Goal: Task Accomplishment & Management: Manage account settings

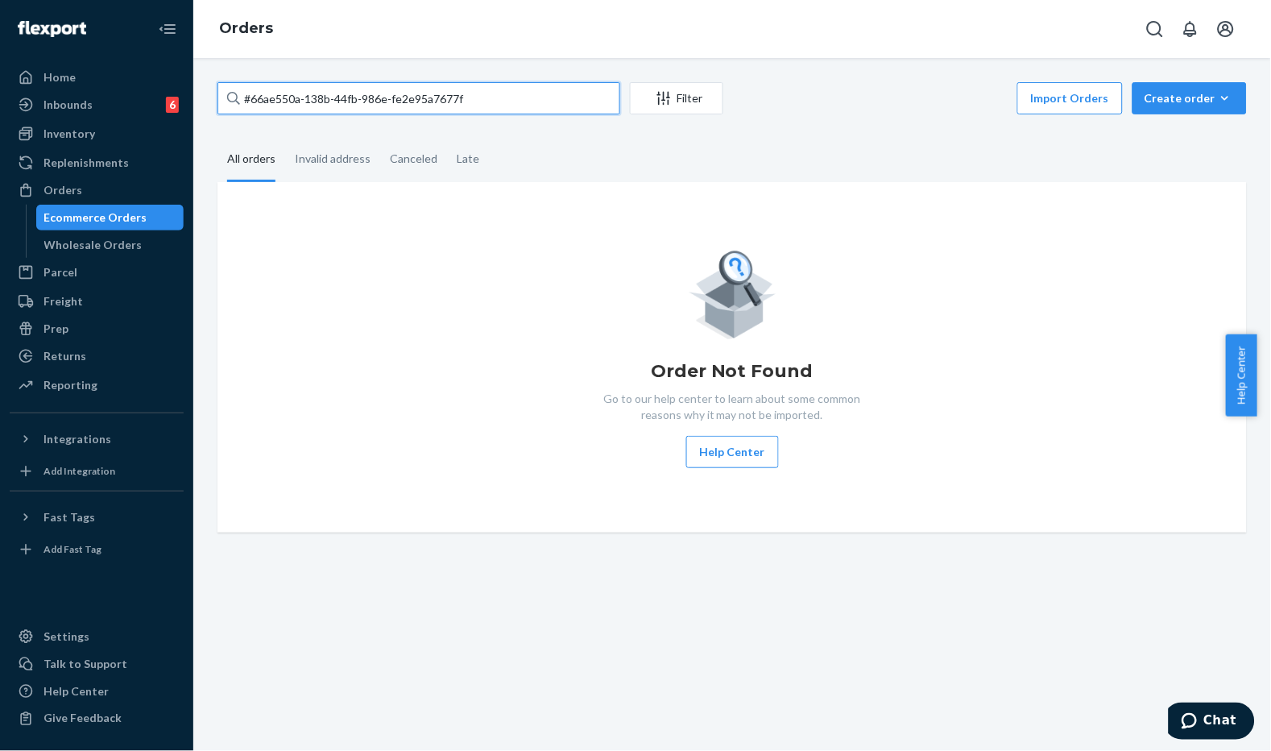
click at [401, 93] on input "#66ae550a-138b-44fb-986e-fe2e95a7677f" at bounding box center [419, 98] width 403 height 32
click at [565, 121] on div "#66ae550a-138b-44fb-986e-fe2e95a7677f Filter Import Orders Create order Ecommer…" at bounding box center [732, 307] width 1054 height 450
click at [534, 60] on div "#66ae550a-138b-44fb-986e-fe2e95a7677f Filter Import Orders Create order Ecommer…" at bounding box center [732, 404] width 1078 height 693
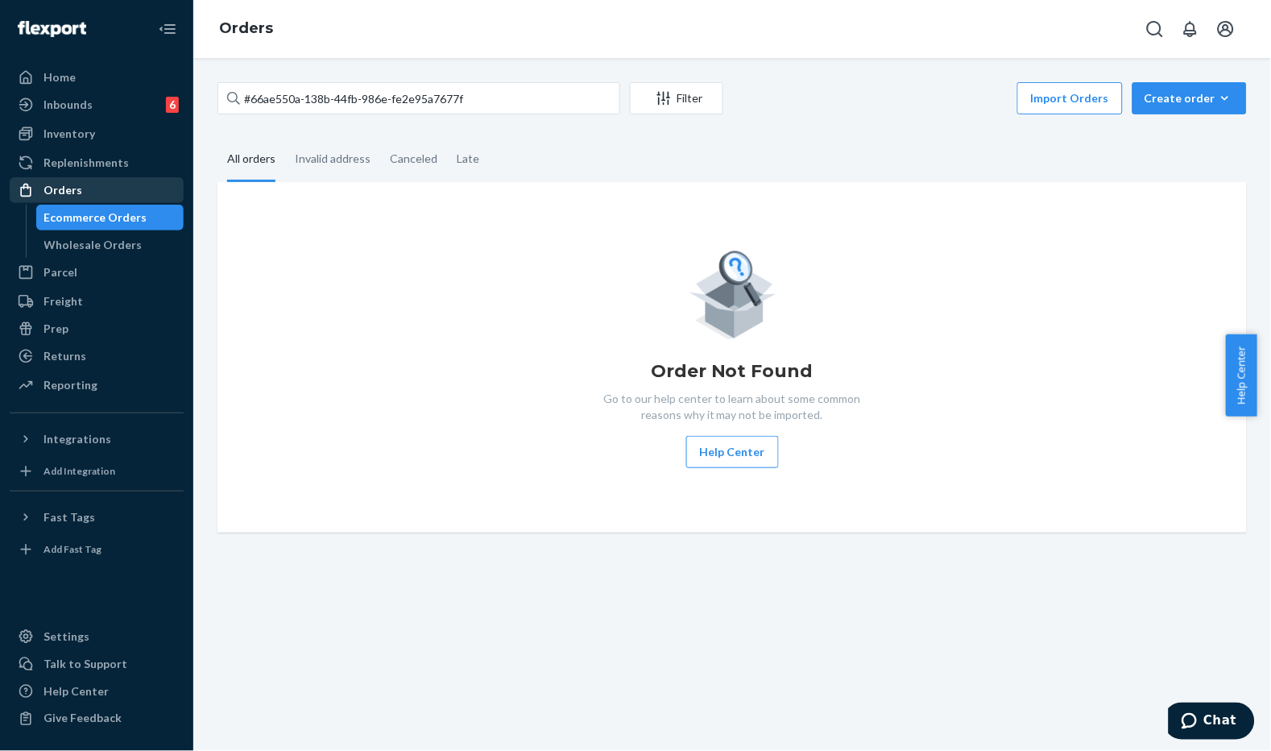
click at [106, 189] on div "Orders" at bounding box center [96, 190] width 171 height 23
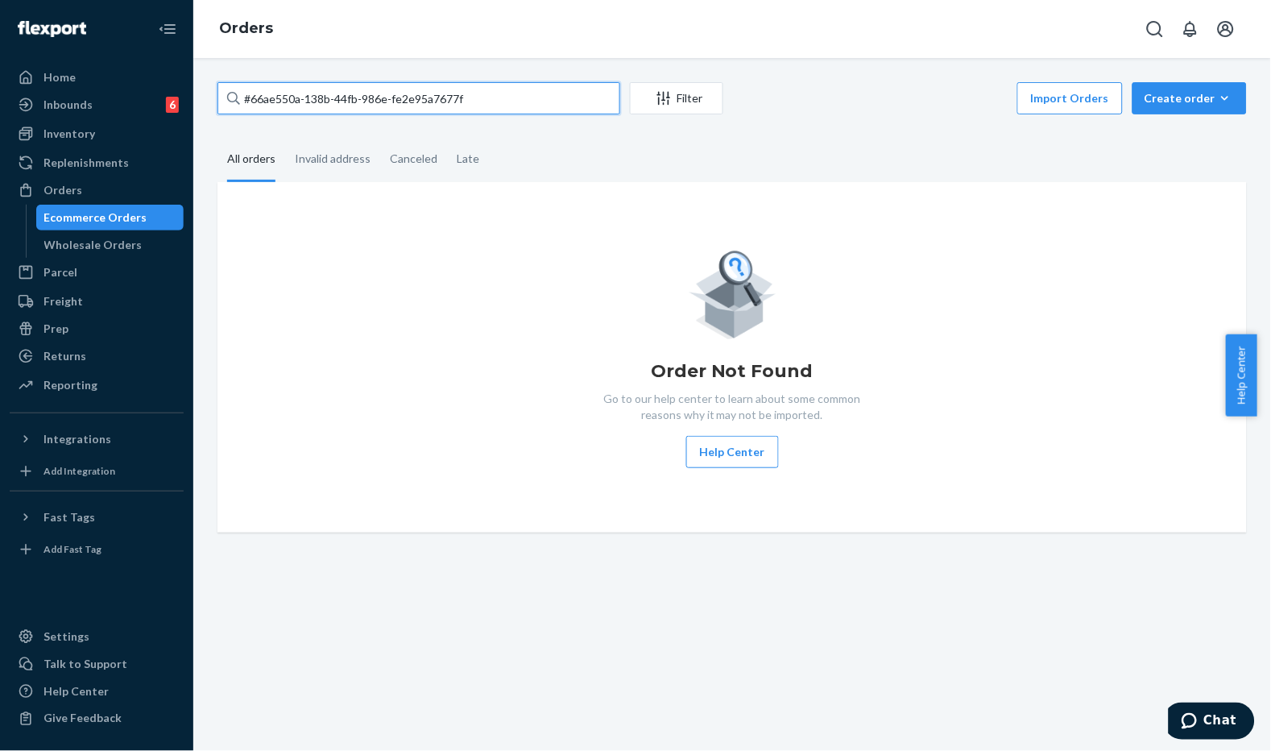
click at [480, 92] on input "#66ae550a-138b-44fb-986e-fe2e95a7677f" at bounding box center [419, 98] width 403 height 32
paste input "RJ1OVL3DEE"
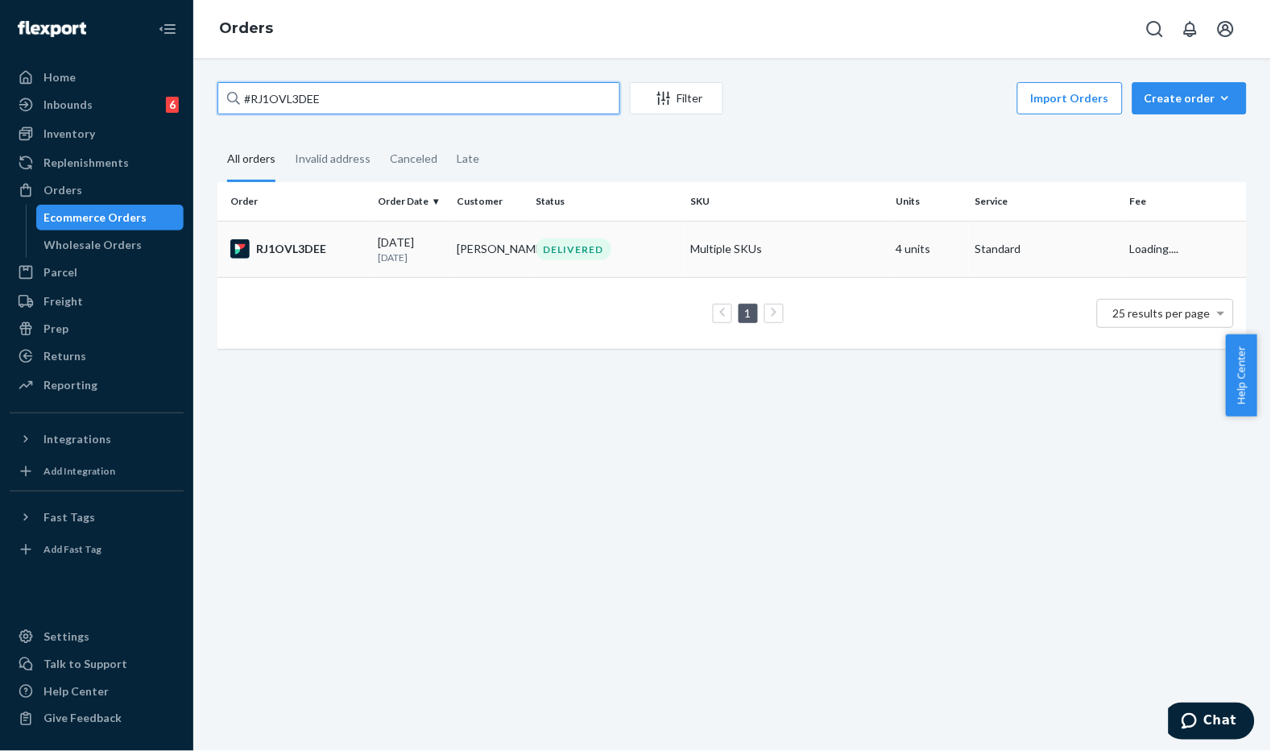
type input "#RJ1OVL3DEE"
click at [444, 238] on td "[DATE] [DATE]" at bounding box center [411, 249] width 79 height 56
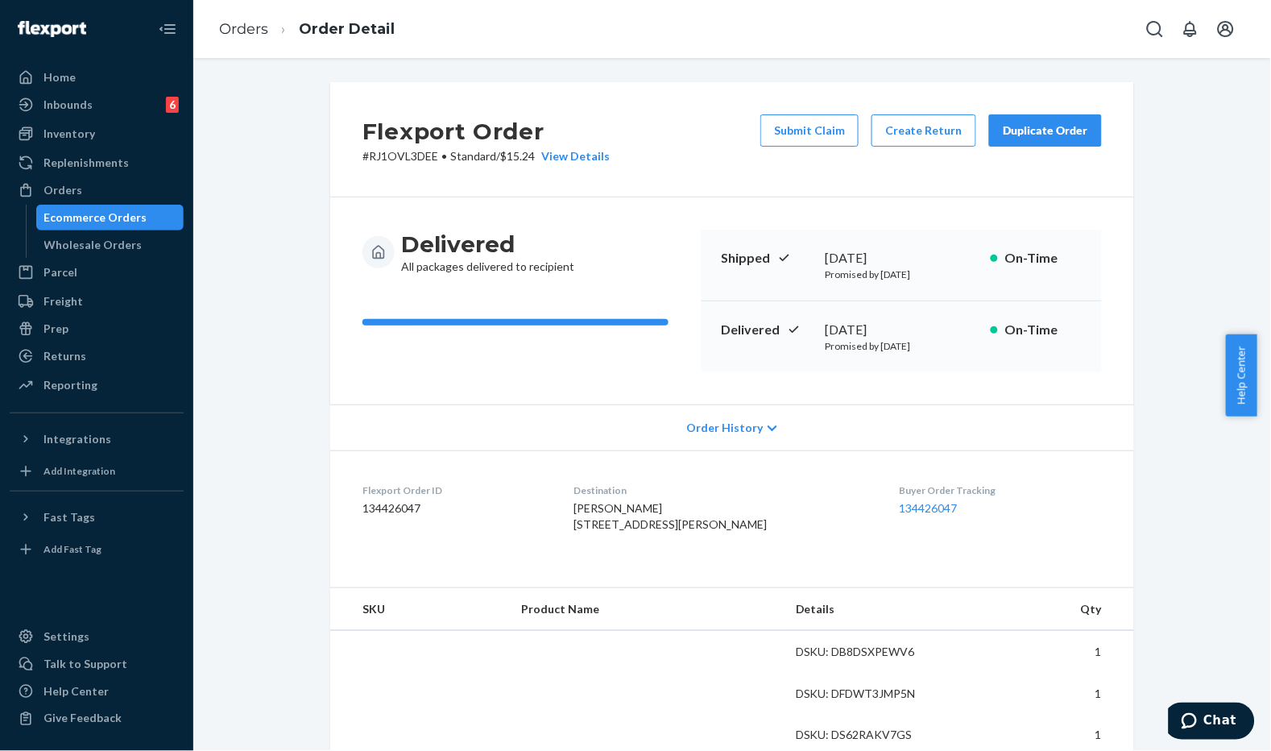
scroll to position [268, 0]
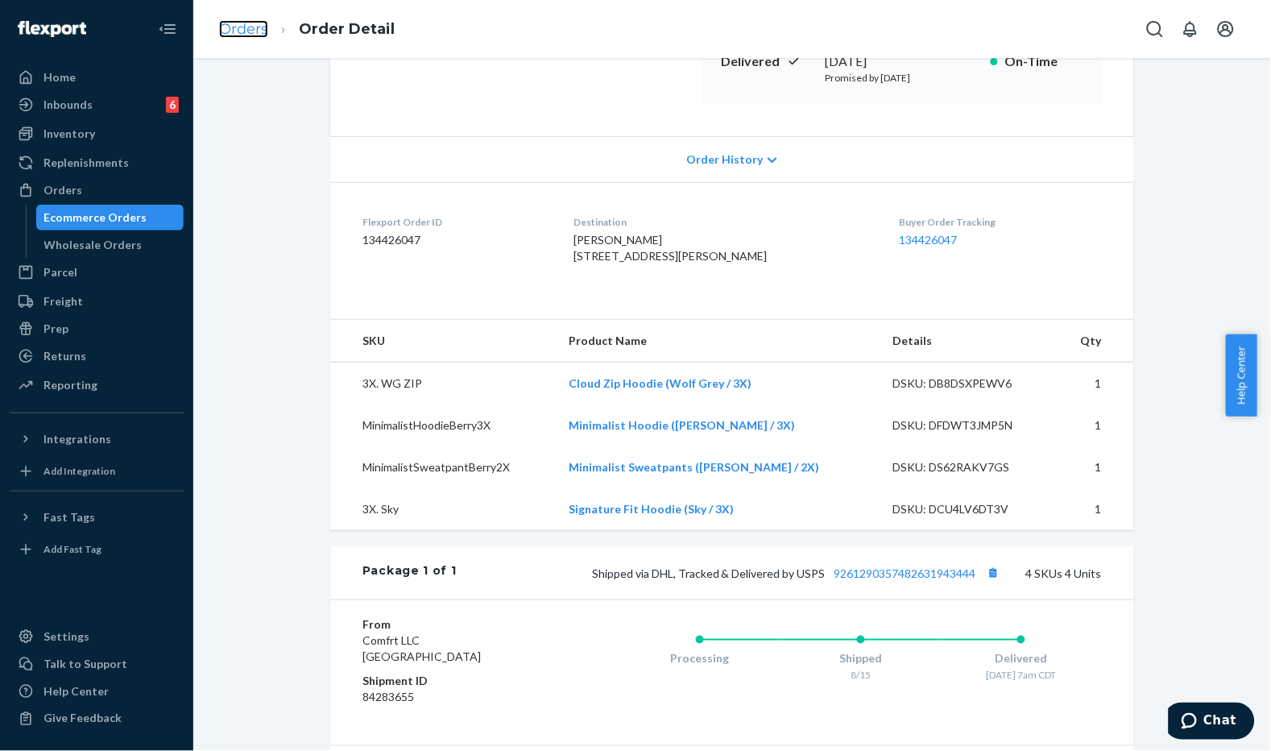
click at [239, 25] on link "Orders" at bounding box center [243, 29] width 49 height 18
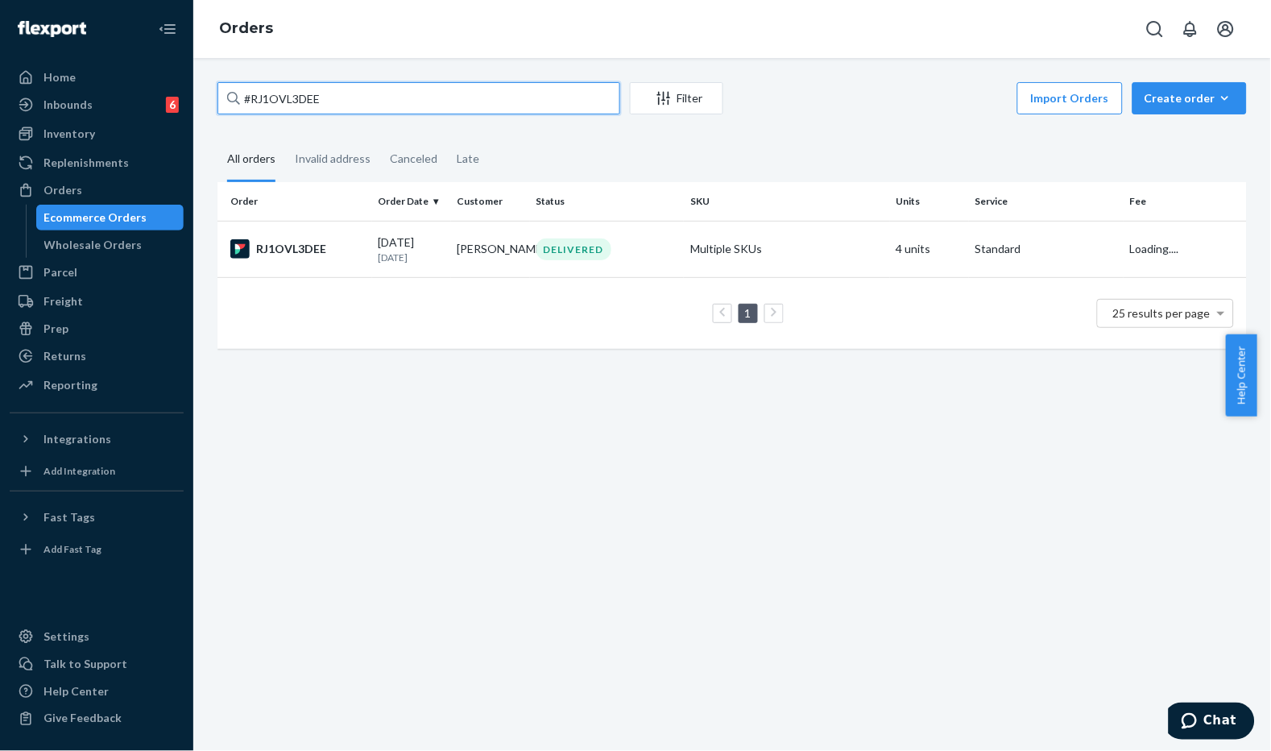
click at [407, 109] on input "#RJ1OVL3DEE" at bounding box center [419, 98] width 403 height 32
paste input "254624853"
type input "#254624853"
click at [417, 264] on td "[DATE] [DATE]" at bounding box center [411, 249] width 79 height 56
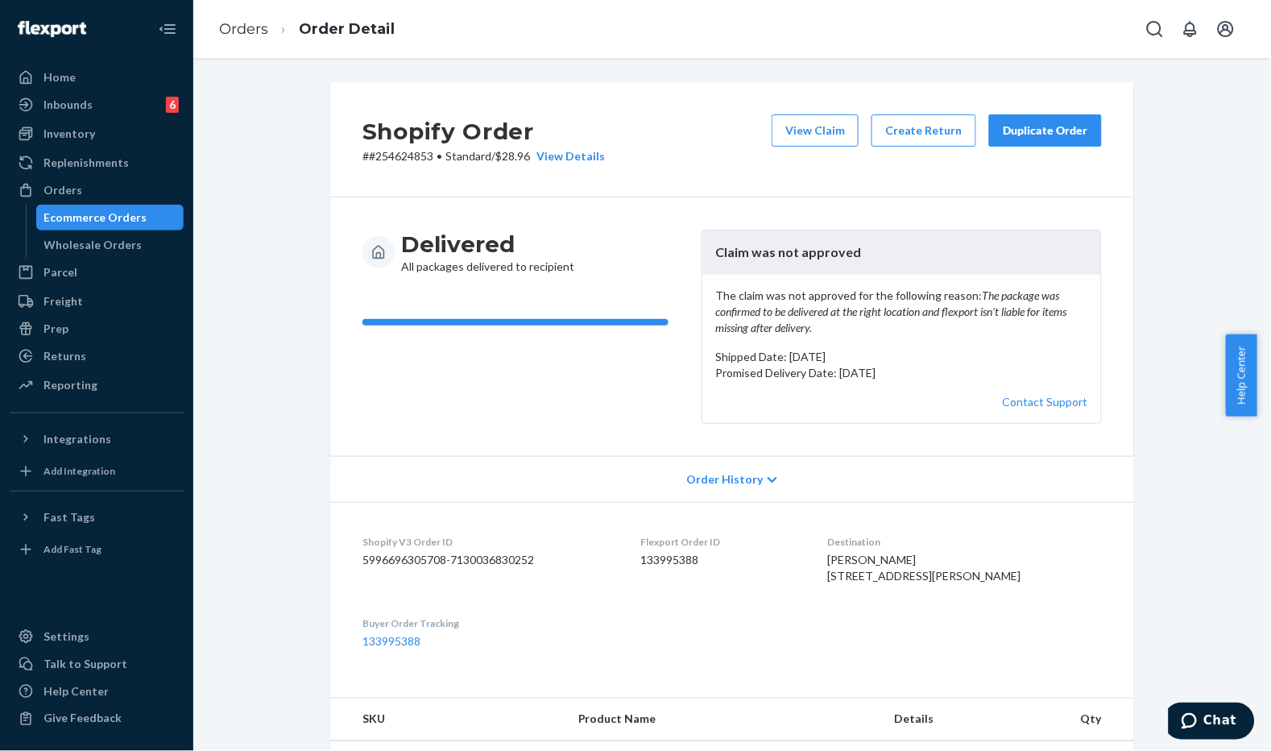
click at [1025, 143] on button "Duplicate Order" at bounding box center [1045, 130] width 113 height 32
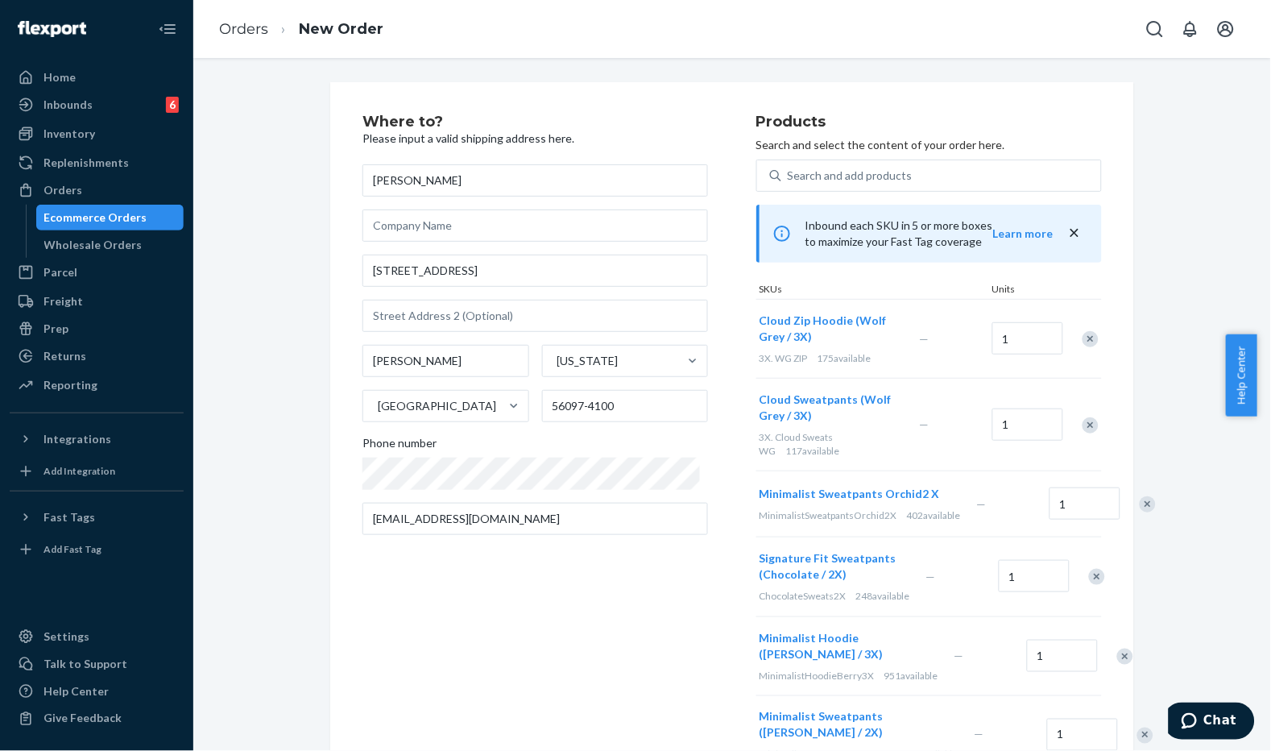
click at [1083, 336] on div "Remove Item" at bounding box center [1091, 339] width 16 height 16
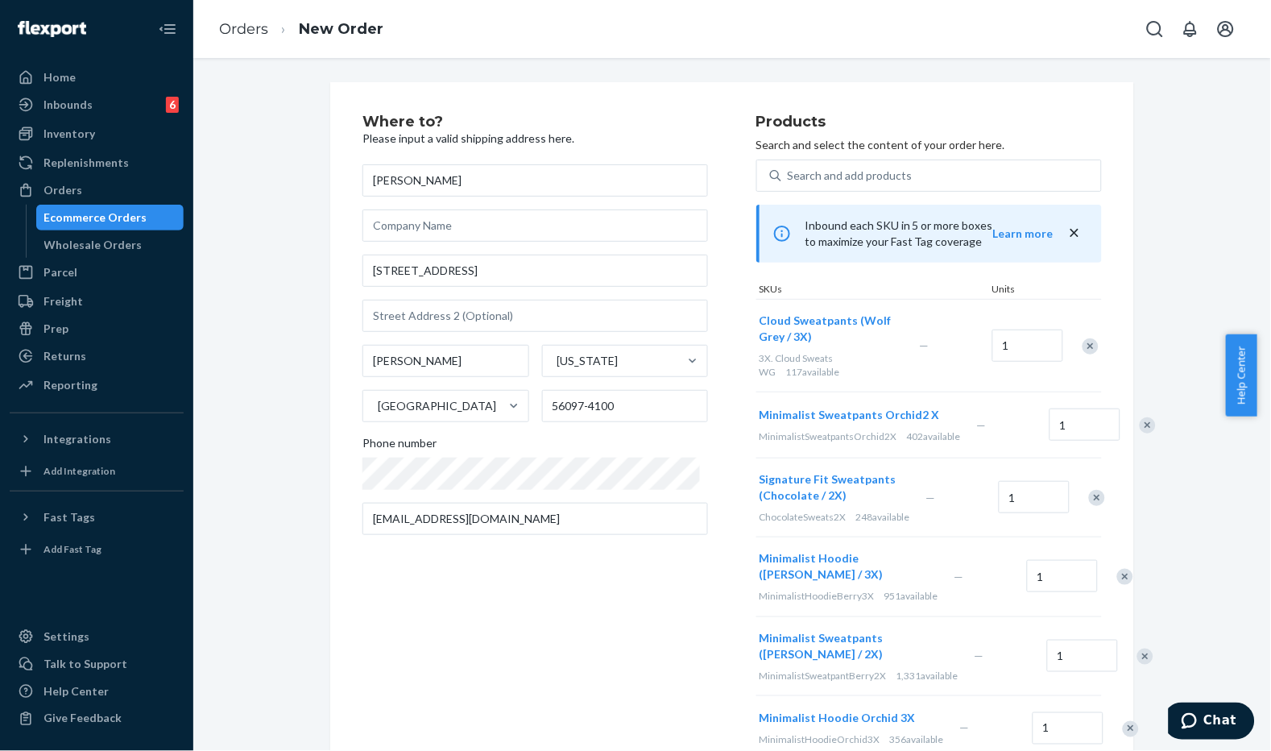
click at [1085, 338] on div "Remove Item" at bounding box center [1091, 346] width 16 height 16
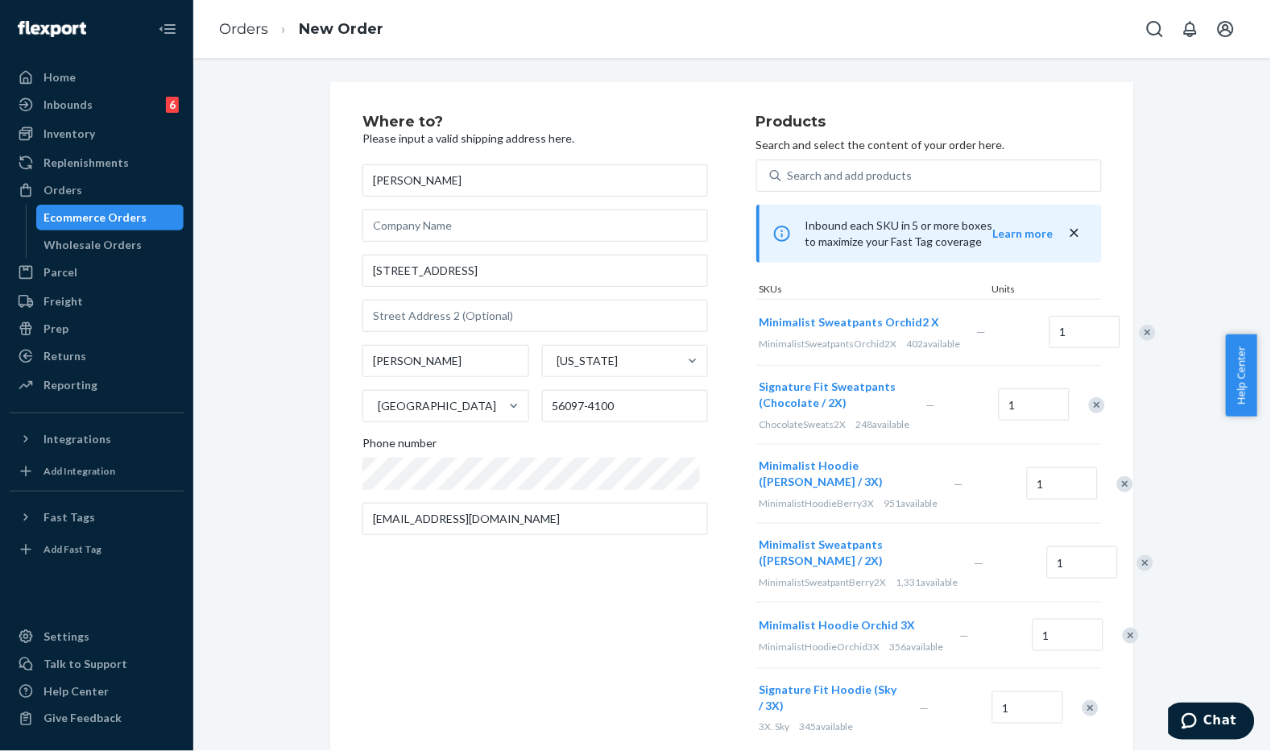
click at [1089, 413] on div "Remove Item" at bounding box center [1097, 405] width 16 height 16
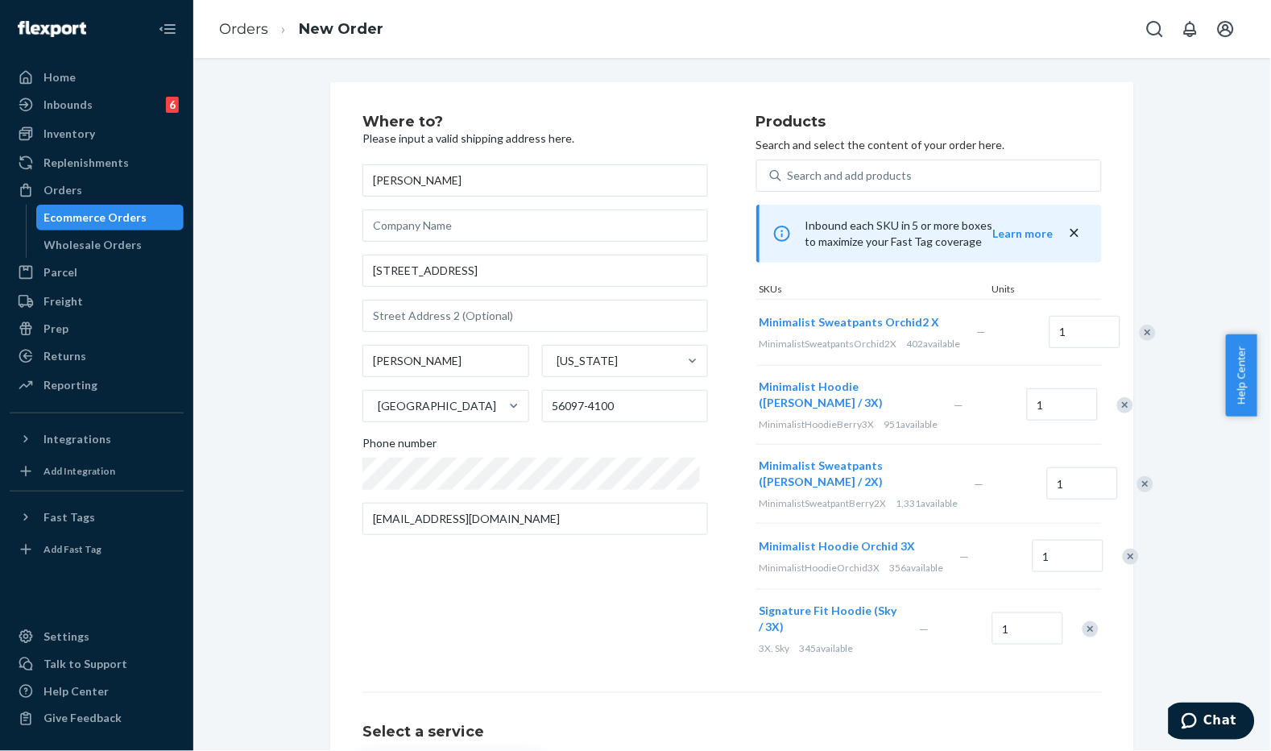
click at [1118, 413] on div "Remove Item" at bounding box center [1126, 405] width 16 height 16
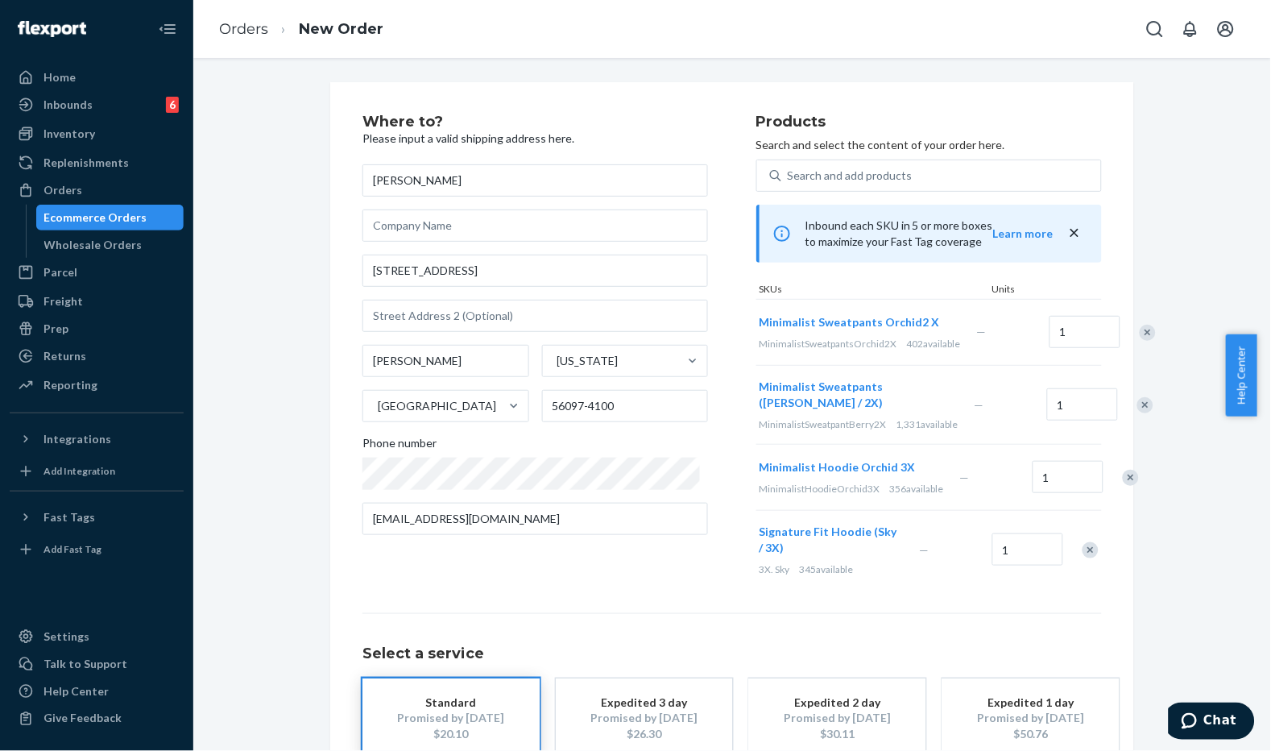
click at [1138, 413] on div "Remove Item" at bounding box center [1146, 405] width 16 height 16
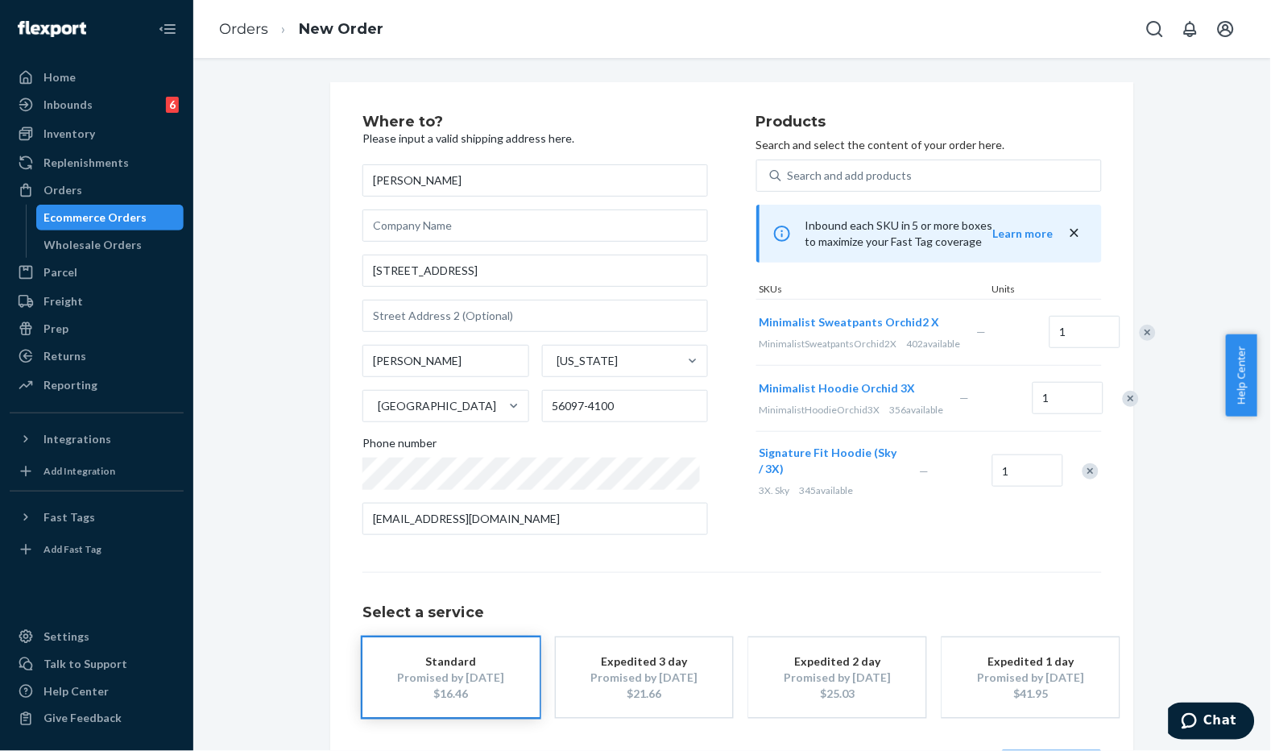
click at [1085, 479] on div "Remove Item" at bounding box center [1091, 471] width 16 height 16
click at [935, 518] on div "Products Search and select the content of your order here. Search and add produ…" at bounding box center [930, 331] width 346 height 434
click at [842, 512] on div "Products Search and select the content of your order here. Search and add produ…" at bounding box center [930, 331] width 346 height 434
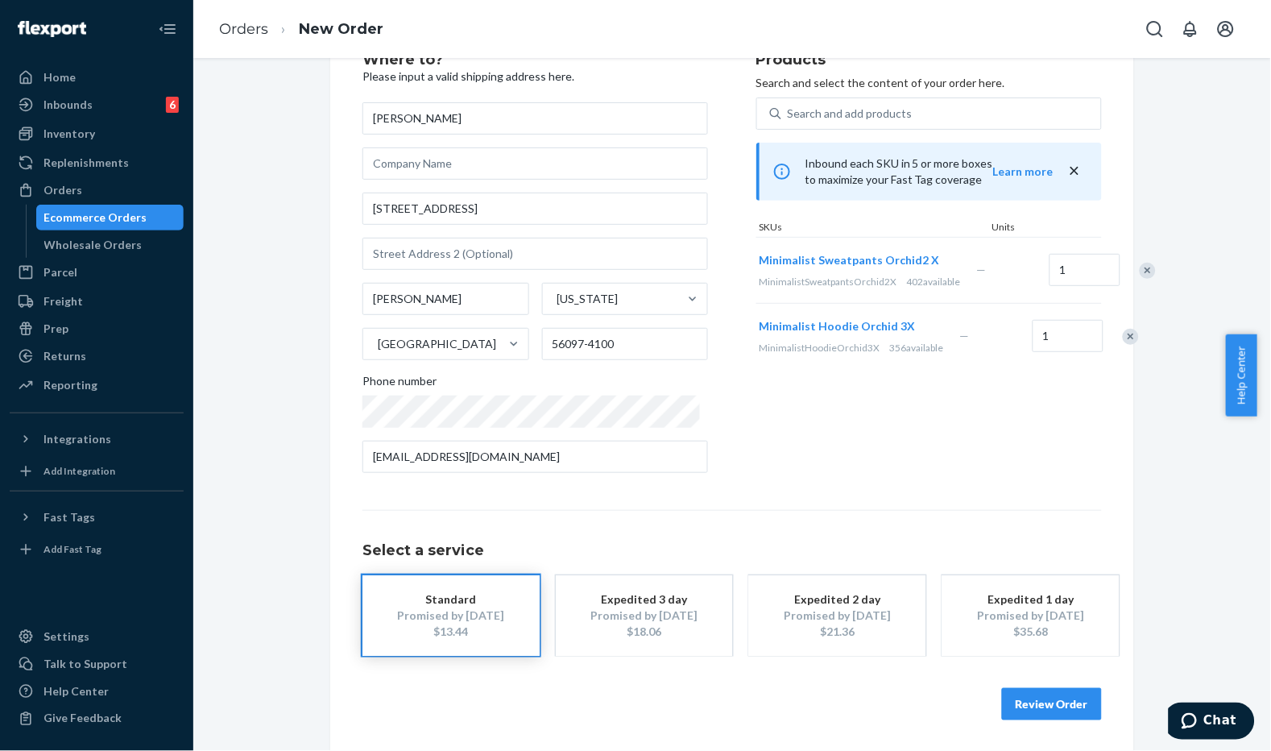
click at [1048, 703] on button "Review Order" at bounding box center [1052, 704] width 100 height 32
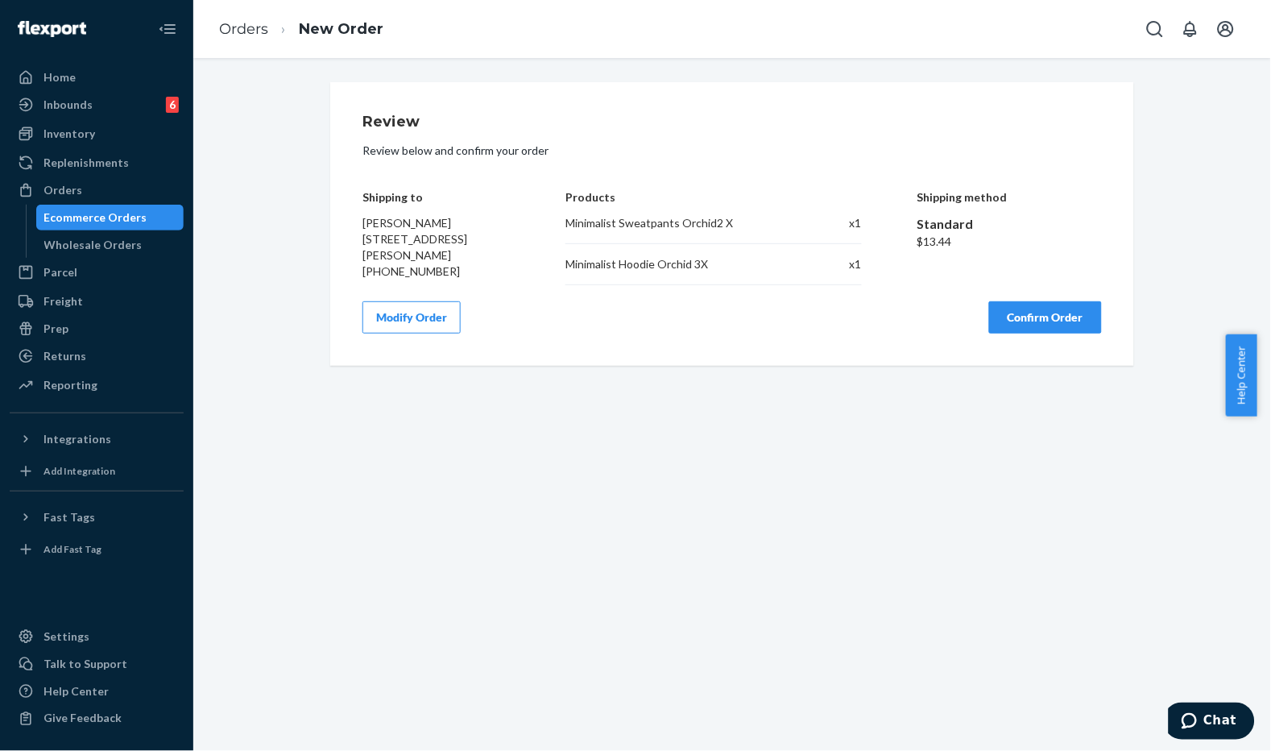
scroll to position [0, 0]
click at [1011, 321] on button "Confirm Order" at bounding box center [1045, 317] width 113 height 32
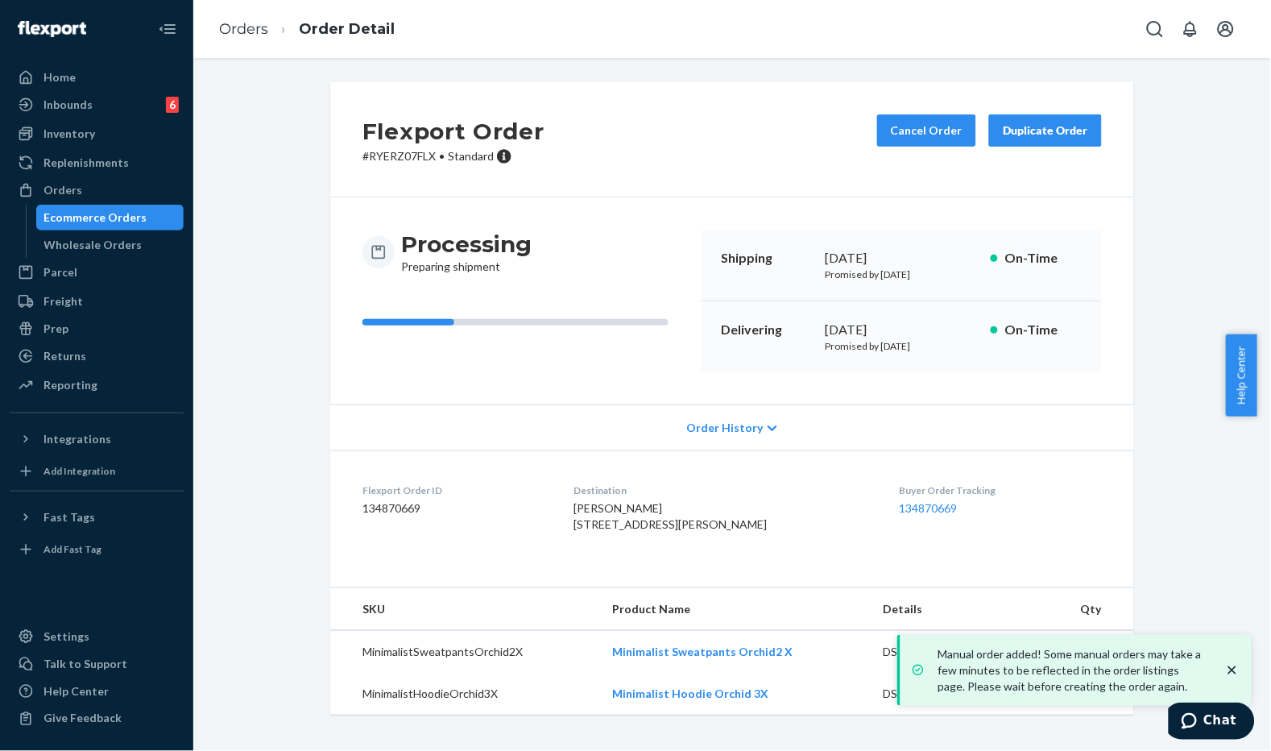
click at [711, 125] on div "Flexport Order # RYERZ07FLX • Standard Cancel Order Duplicate Order" at bounding box center [732, 139] width 804 height 115
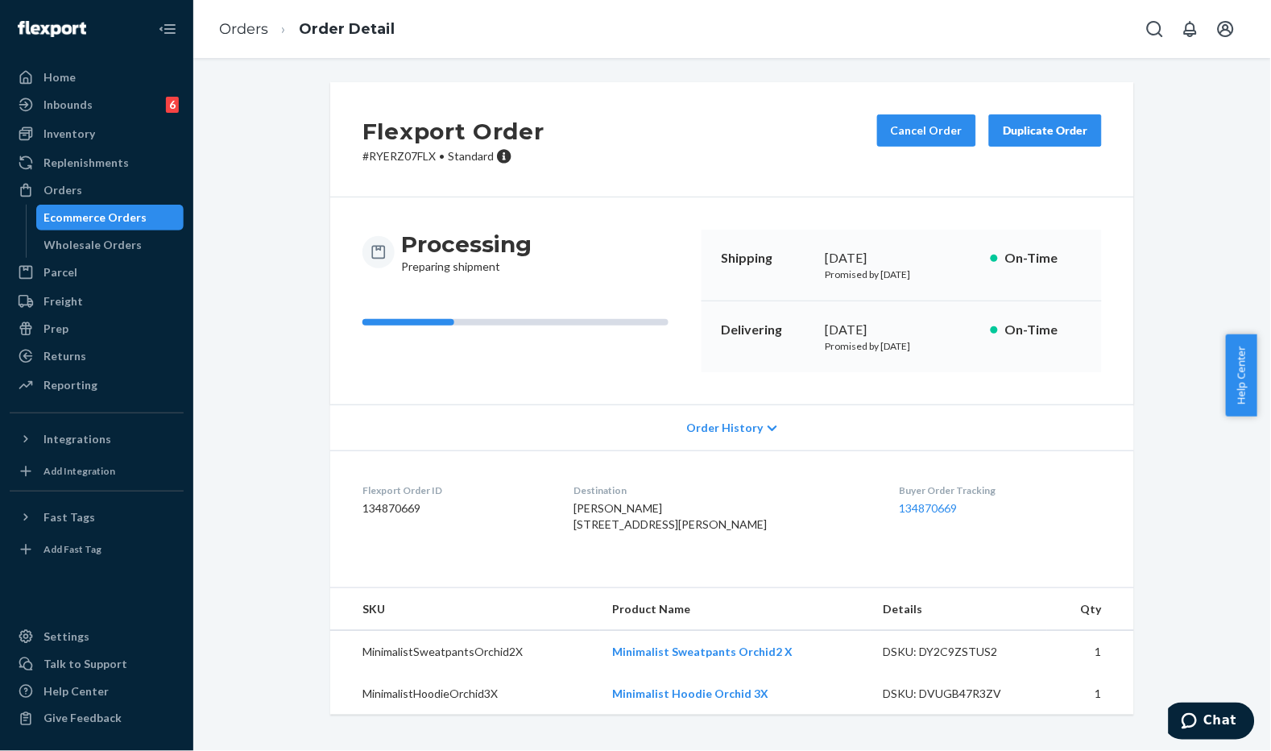
click at [720, 162] on div "Flexport Order # RYERZ07FLX • Standard Cancel Order Duplicate Order" at bounding box center [732, 139] width 804 height 115
drag, startPoint x: 429, startPoint y: 143, endPoint x: 351, endPoint y: 139, distance: 77.4
click at [351, 139] on div "Flexport Order # RYERZ07FLX • Standard Cancel Order Duplicate Order" at bounding box center [732, 139] width 804 height 115
copy p "# RYERZ07FLX"
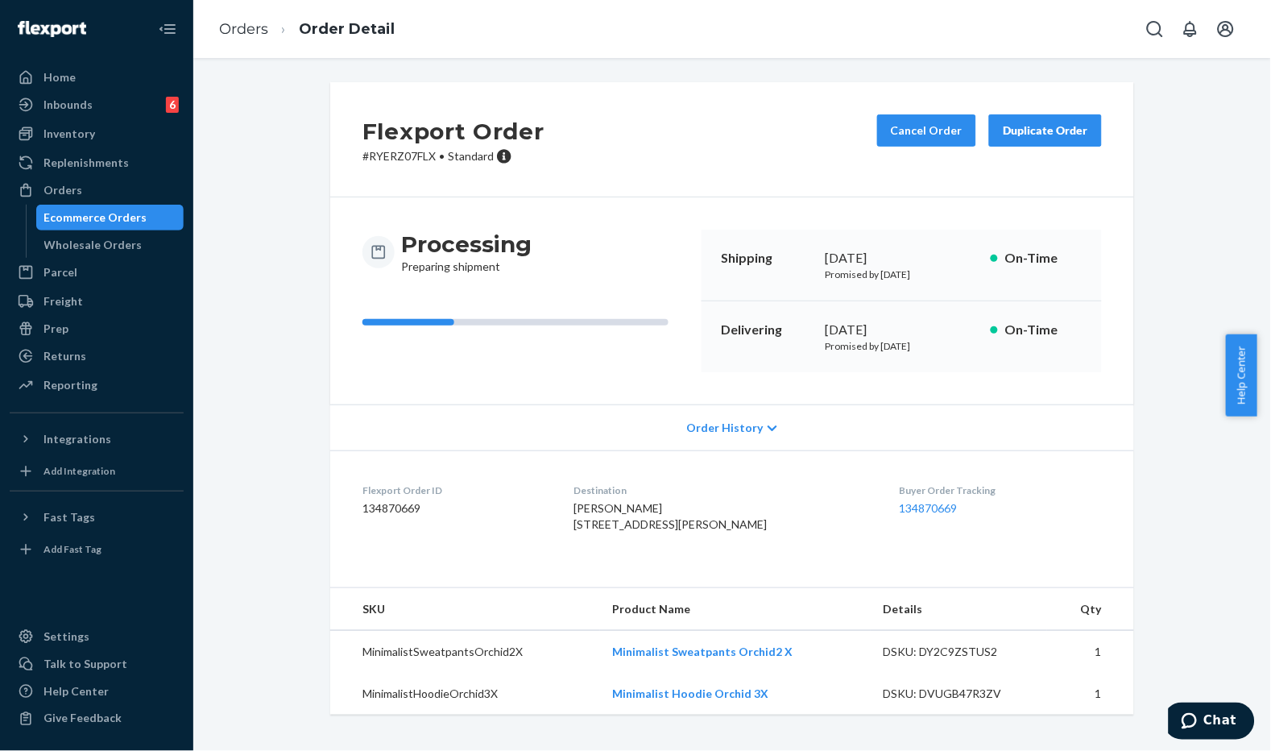
click at [610, 137] on div "Flexport Order # RYERZ07FLX • Standard Cancel Order Duplicate Order" at bounding box center [732, 139] width 804 height 115
click at [253, 29] on link "Orders" at bounding box center [243, 29] width 49 height 18
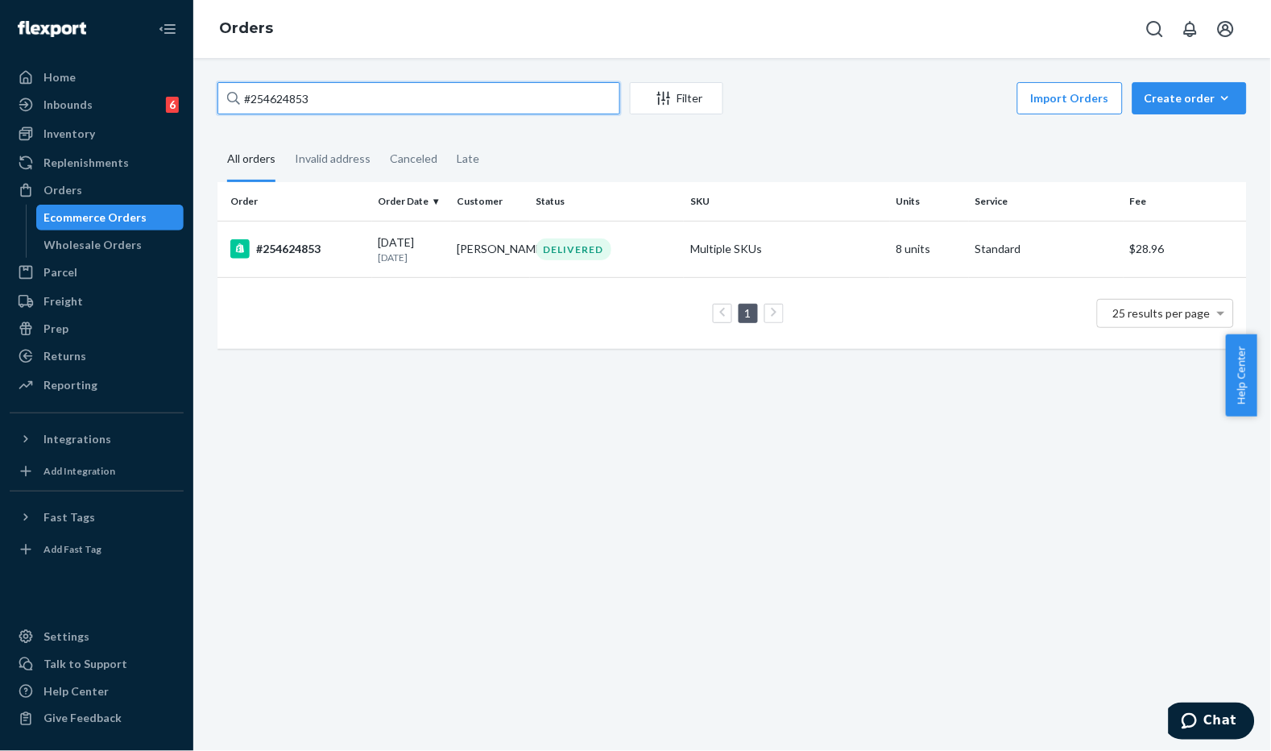
click at [268, 114] on input "#254624853" at bounding box center [419, 98] width 403 height 32
paste input "38107"
type input "#254638107"
click at [380, 253] on p "[DATE]" at bounding box center [412, 258] width 66 height 14
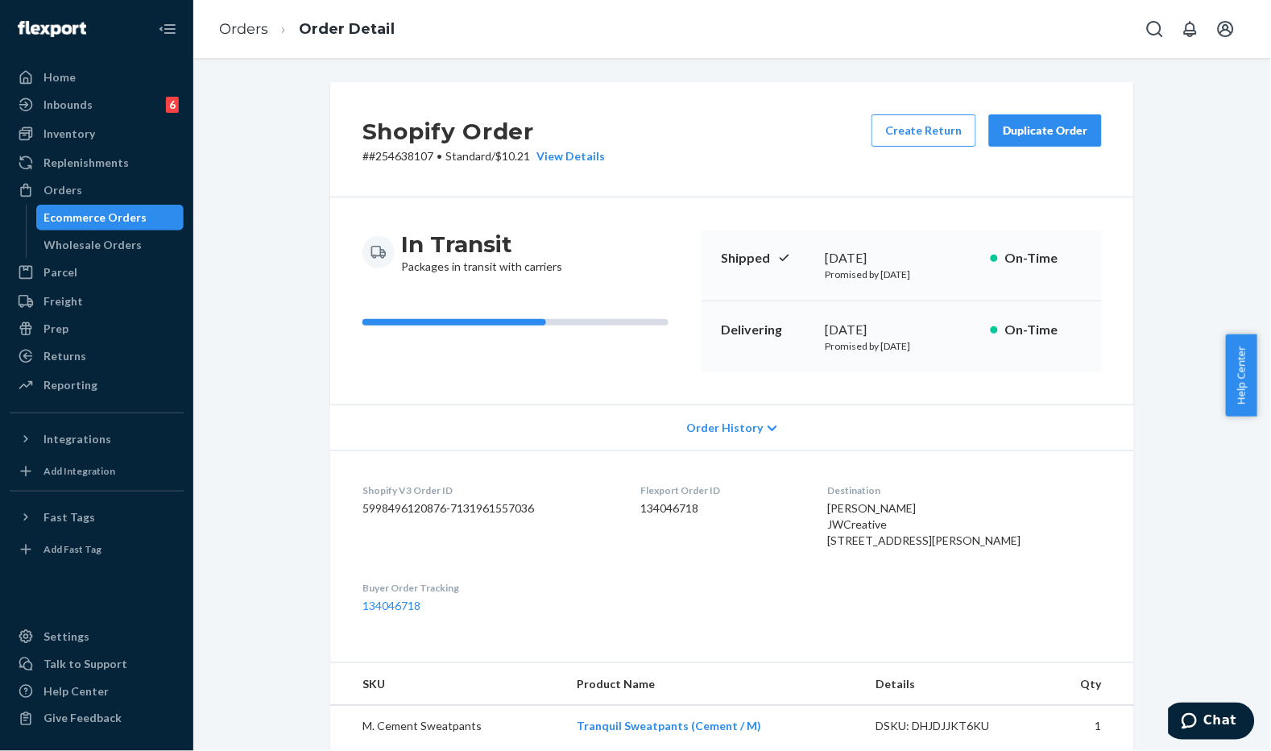
click at [778, 156] on div "Shopify Order # #254638107 • Standard / $10.21 View Details Create Return Dupli…" at bounding box center [732, 139] width 804 height 115
drag, startPoint x: 1030, startPoint y: 129, endPoint x: 1020, endPoint y: 138, distance: 13.1
click at [1032, 127] on div "Duplicate Order" at bounding box center [1045, 130] width 85 height 16
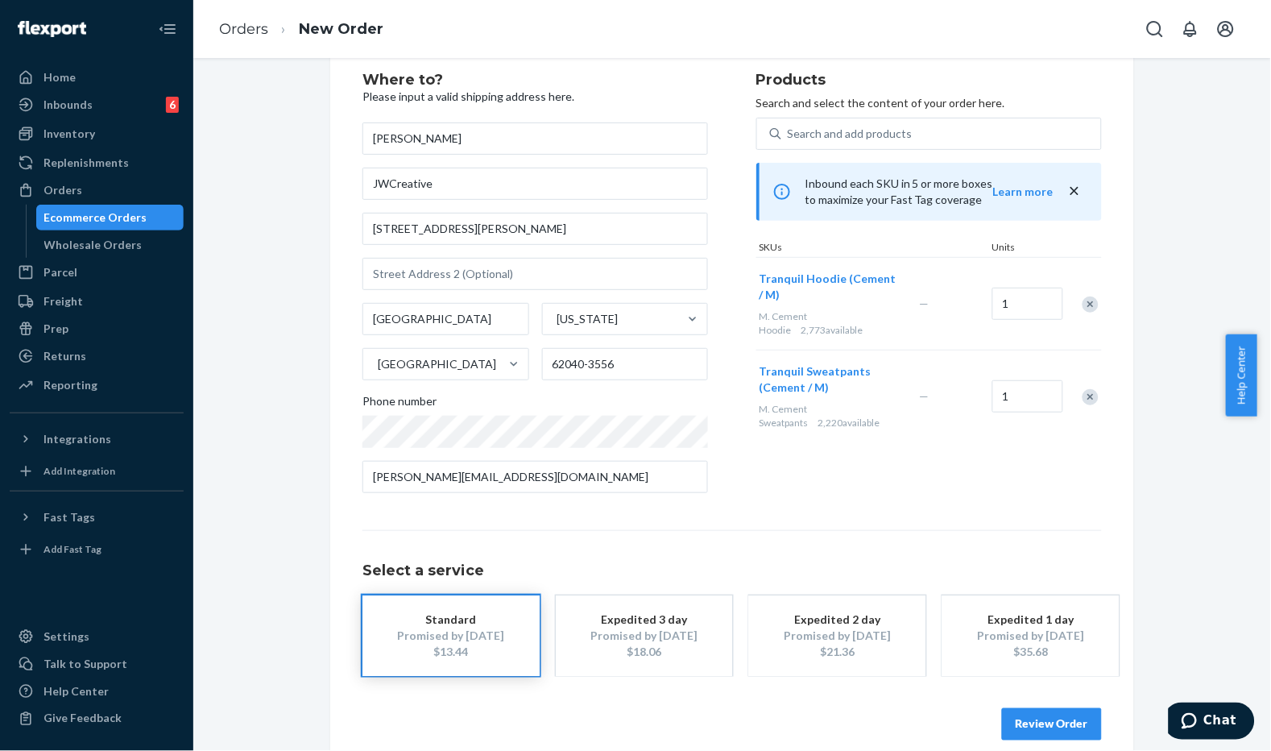
scroll to position [62, 0]
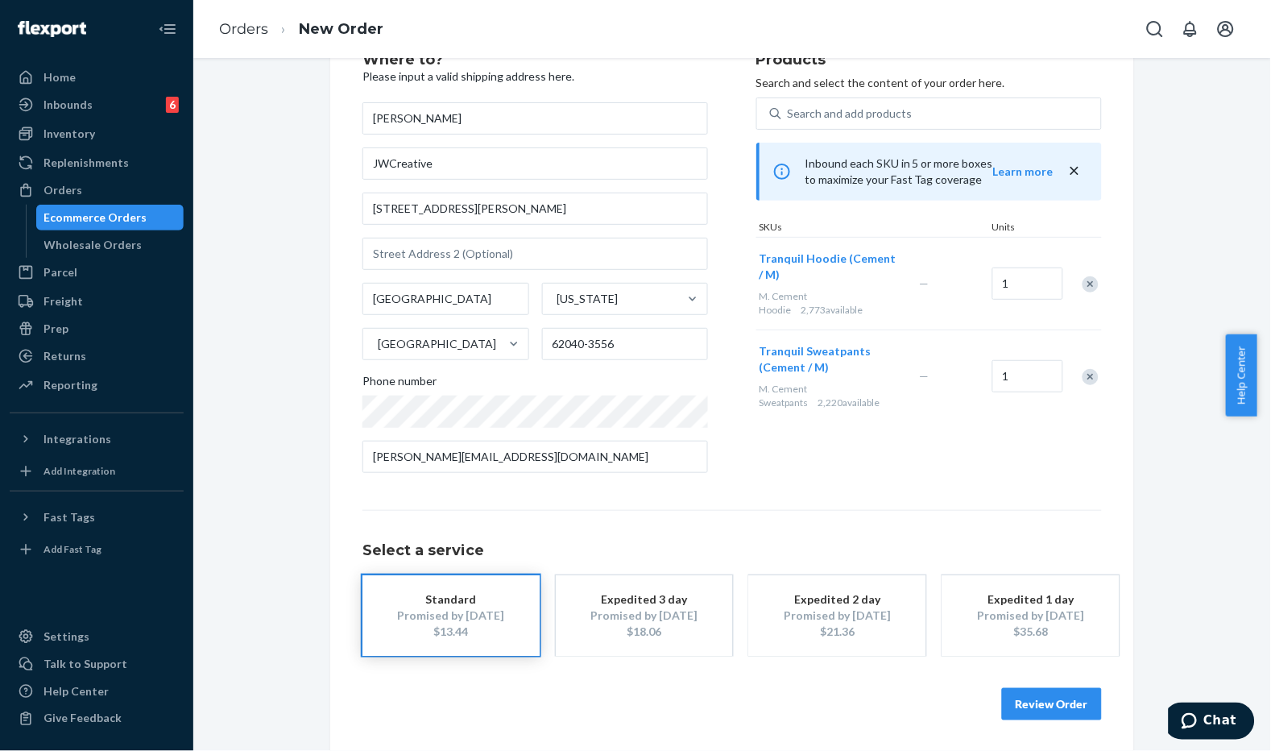
click at [1045, 703] on button "Review Order" at bounding box center [1052, 704] width 100 height 32
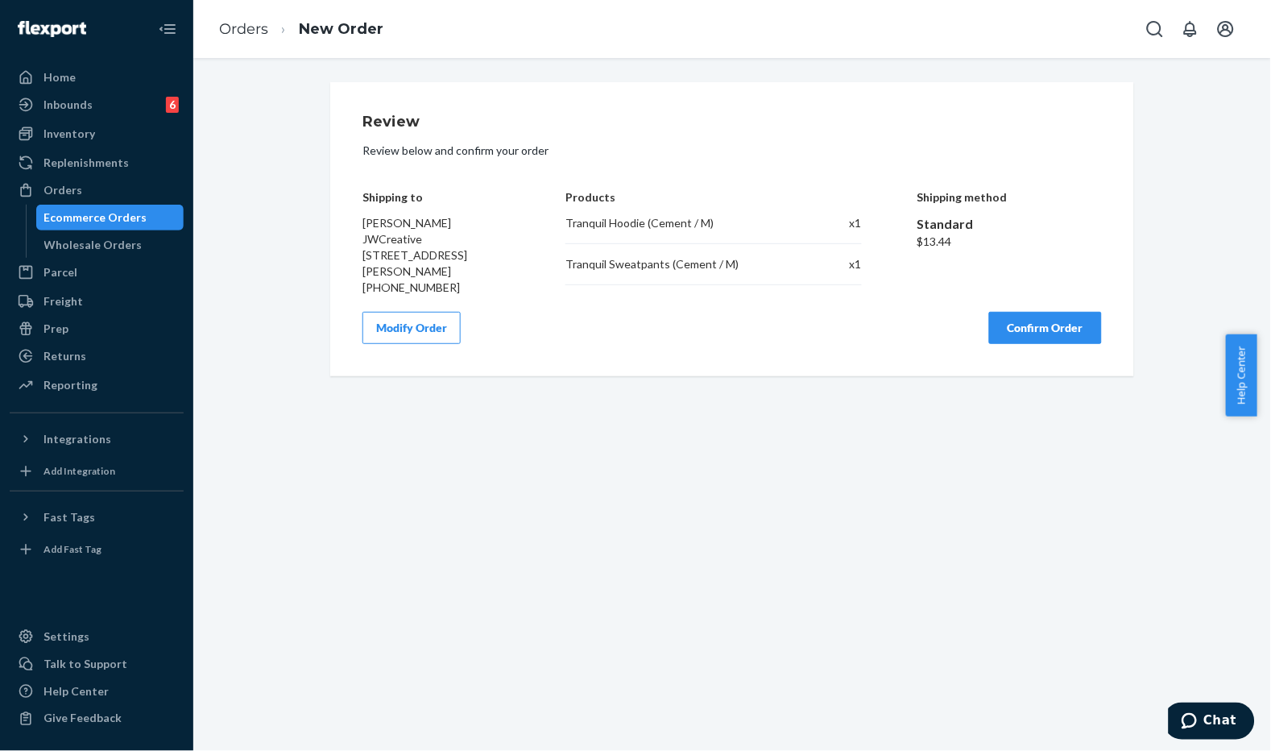
drag, startPoint x: 1035, startPoint y: 324, endPoint x: 1117, endPoint y: 334, distance: 82.9
click at [1035, 323] on button "Confirm Order" at bounding box center [1045, 328] width 113 height 32
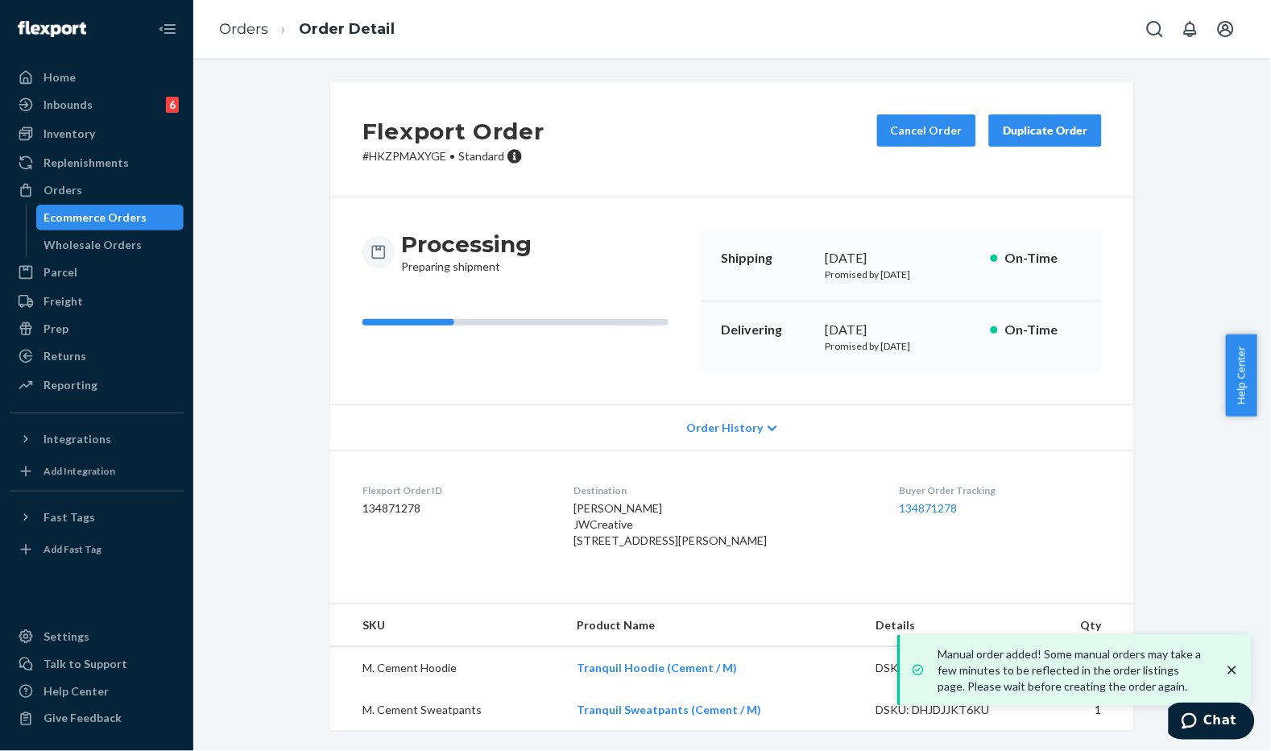
click at [597, 171] on div "Flexport Order # HKZPMAXYGE • Standard Cancel Order Duplicate Order" at bounding box center [732, 139] width 804 height 115
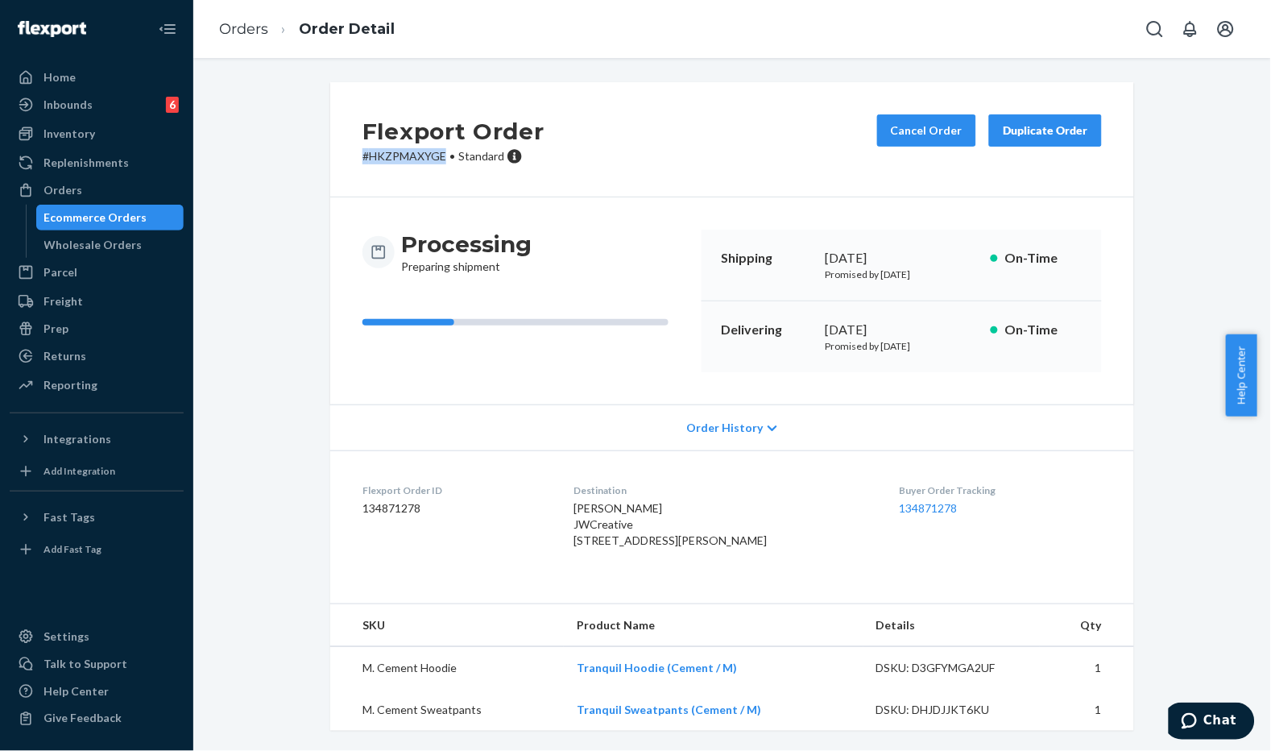
drag, startPoint x: 443, startPoint y: 157, endPoint x: 350, endPoint y: 154, distance: 93.5
click at [350, 154] on div "Flexport Order # HKZPMAXYGE • Standard Cancel Order Duplicate Order" at bounding box center [732, 139] width 804 height 115
copy p "# HKZPMAXYGE"
click at [605, 263] on div "Processing Preparing shipment" at bounding box center [526, 252] width 326 height 45
click at [274, 187] on div "Flexport Order # HKZPMAXYGE • Standard Cancel Order Duplicate Order Processing …" at bounding box center [732, 416] width 1054 height 668
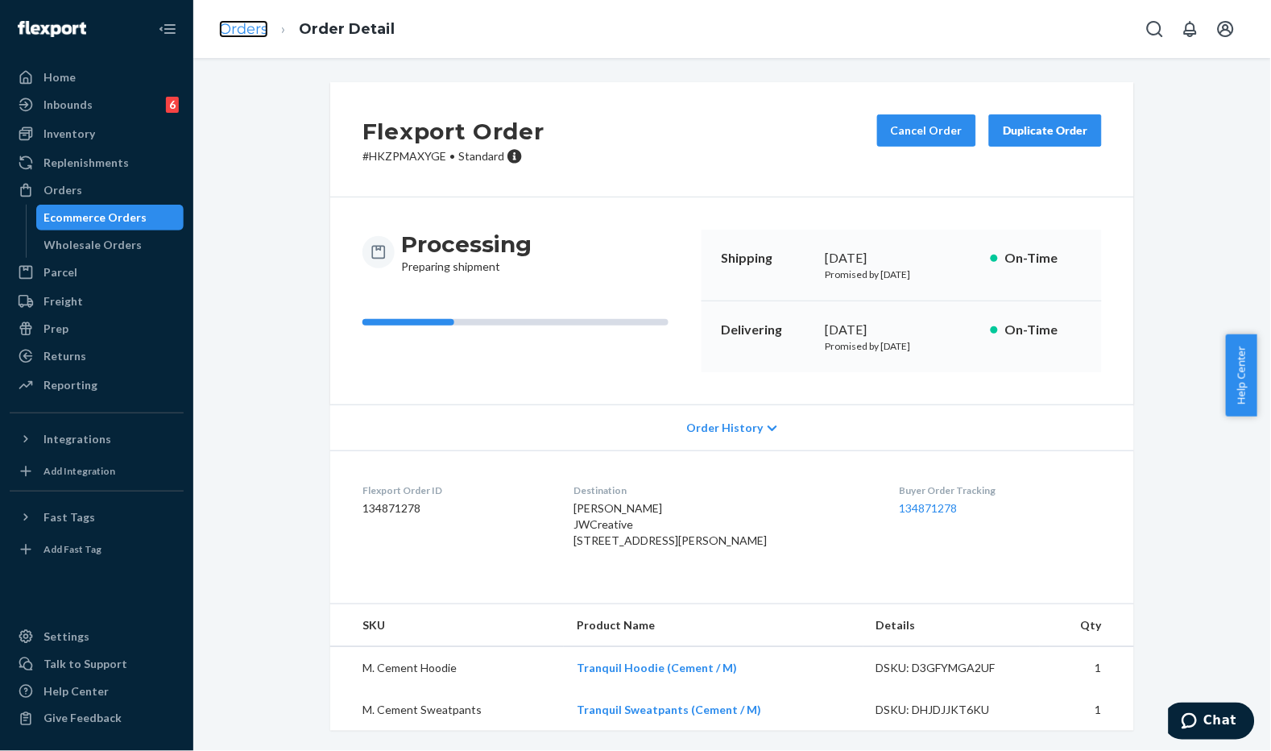
click at [236, 26] on link "Orders" at bounding box center [243, 29] width 49 height 18
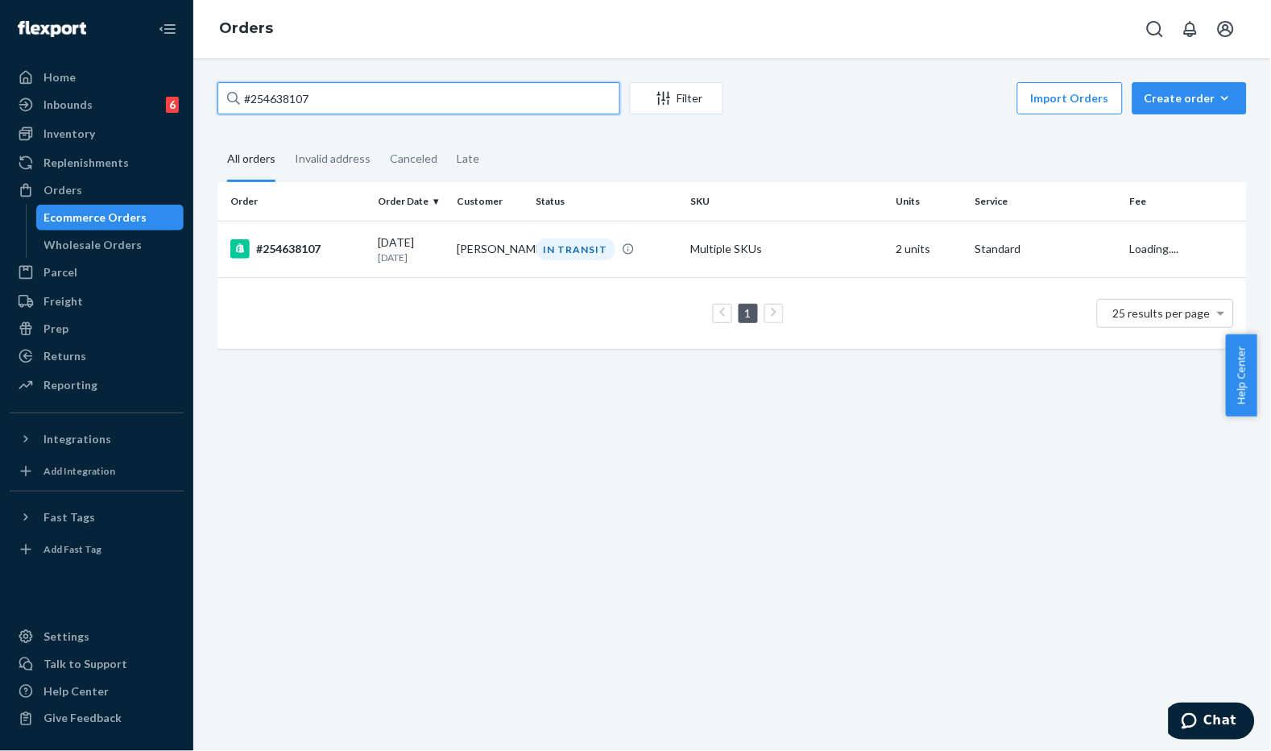
drag, startPoint x: 383, startPoint y: 103, endPoint x: 391, endPoint y: 98, distance: 9.4
click at [384, 103] on input "#254638107" at bounding box center [419, 98] width 403 height 32
paste input "[PERSON_NAME]"
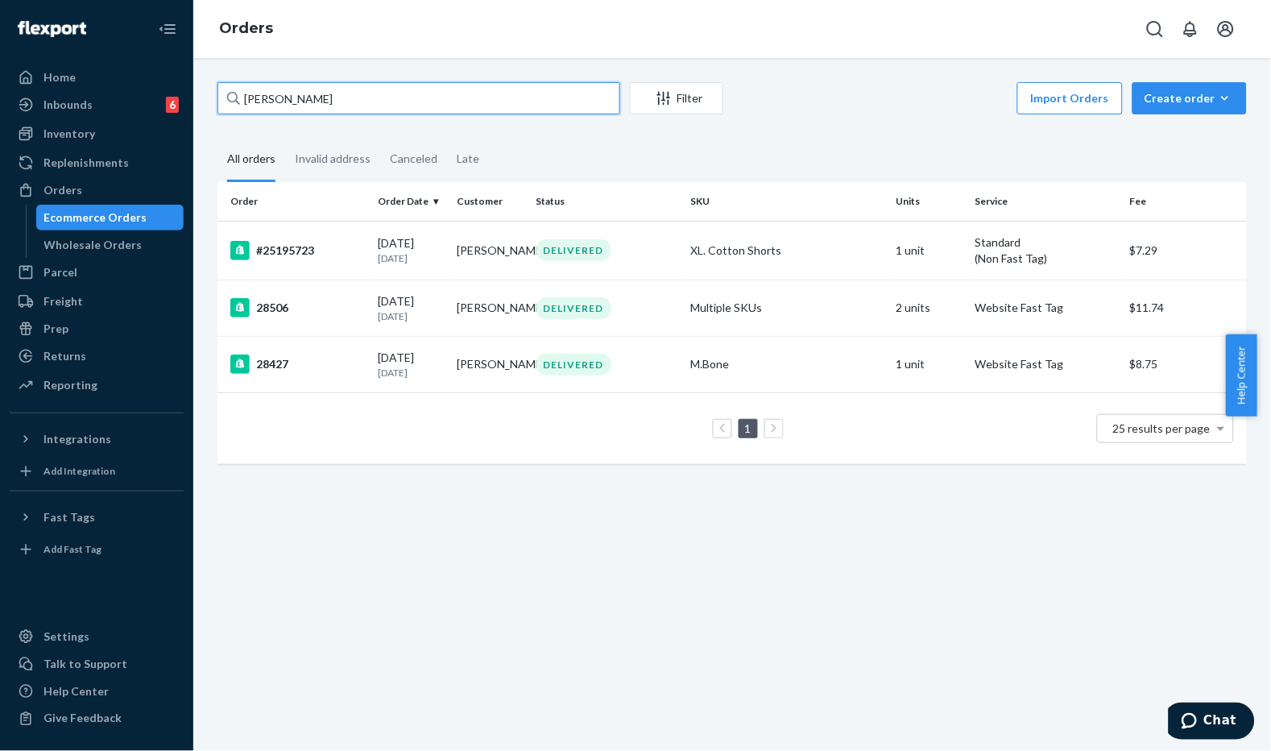
click at [359, 100] on input "[PERSON_NAME]" at bounding box center [419, 98] width 403 height 32
click at [381, 111] on input "[PERSON_NAME]" at bounding box center [419, 98] width 403 height 32
paste input "#HJNVN5GFGG"
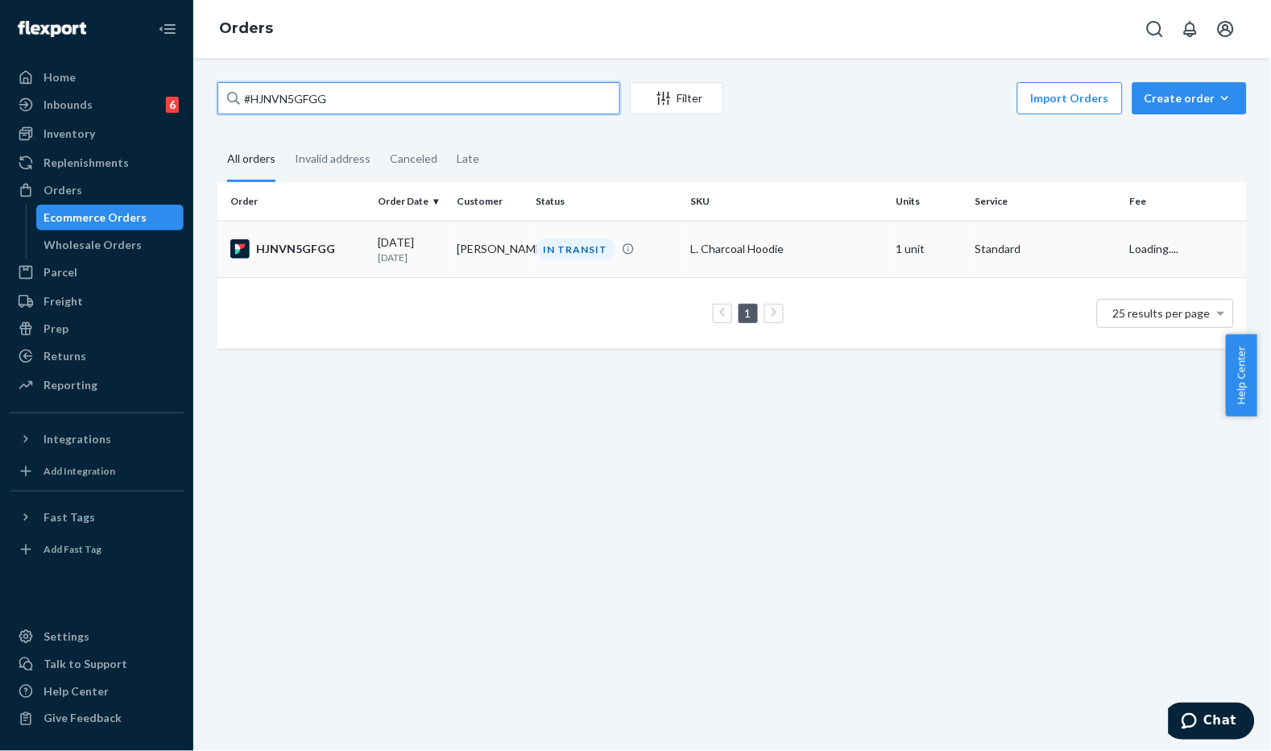
type input "#HJNVN5GFGG"
click at [464, 276] on td "[PERSON_NAME]" at bounding box center [490, 249] width 79 height 56
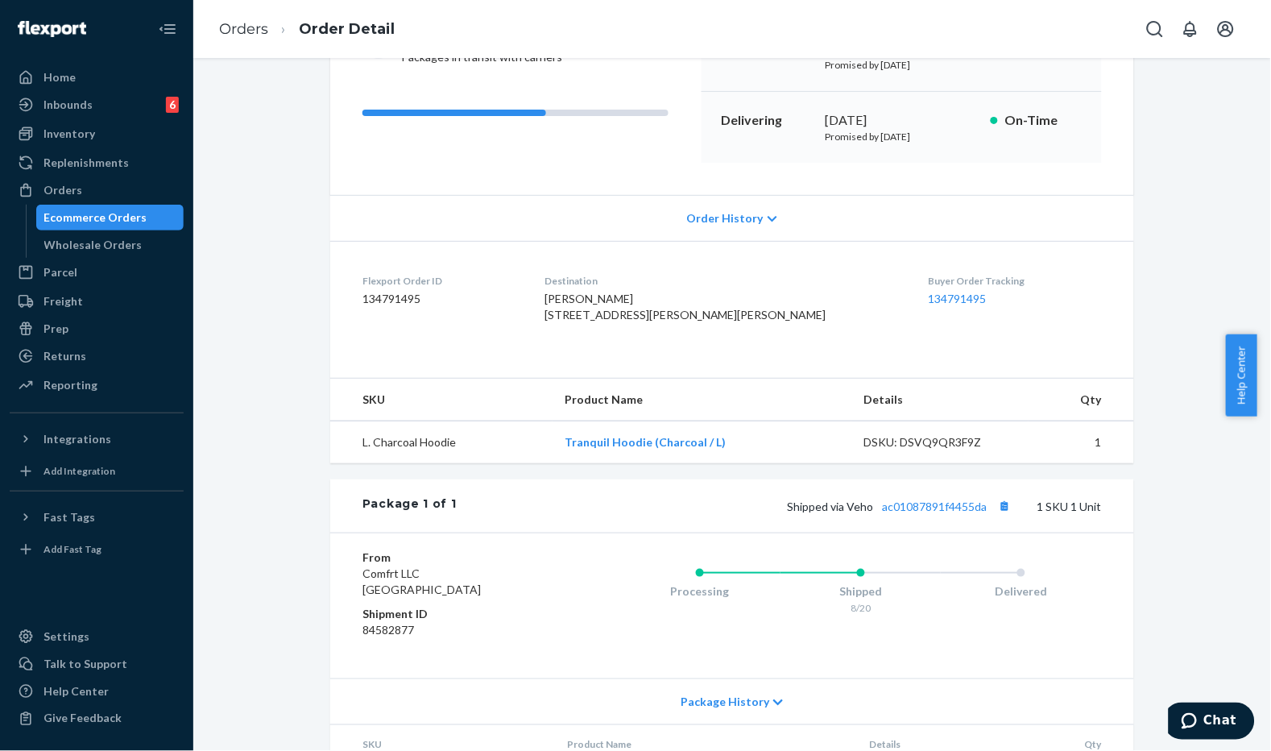
scroll to position [317, 0]
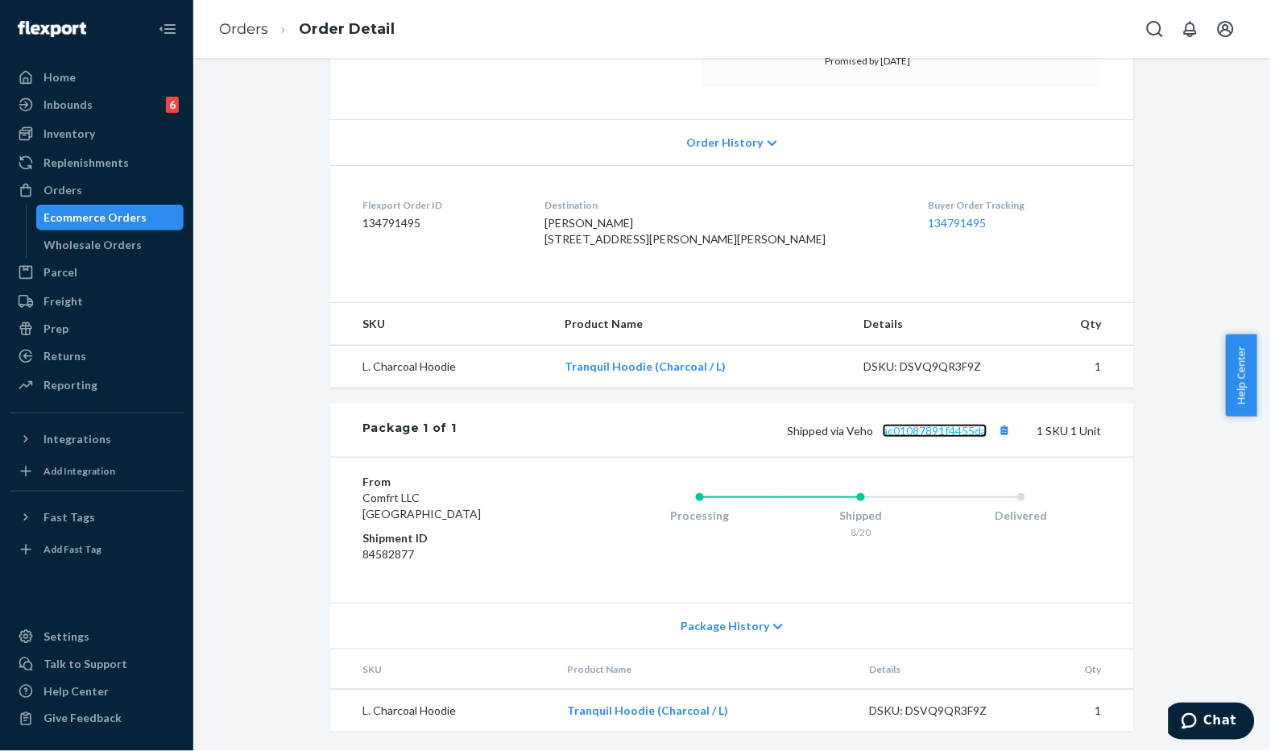
click at [955, 428] on link "ac01087891f4455da" at bounding box center [935, 431] width 105 height 14
click at [231, 23] on link "Orders" at bounding box center [243, 29] width 49 height 18
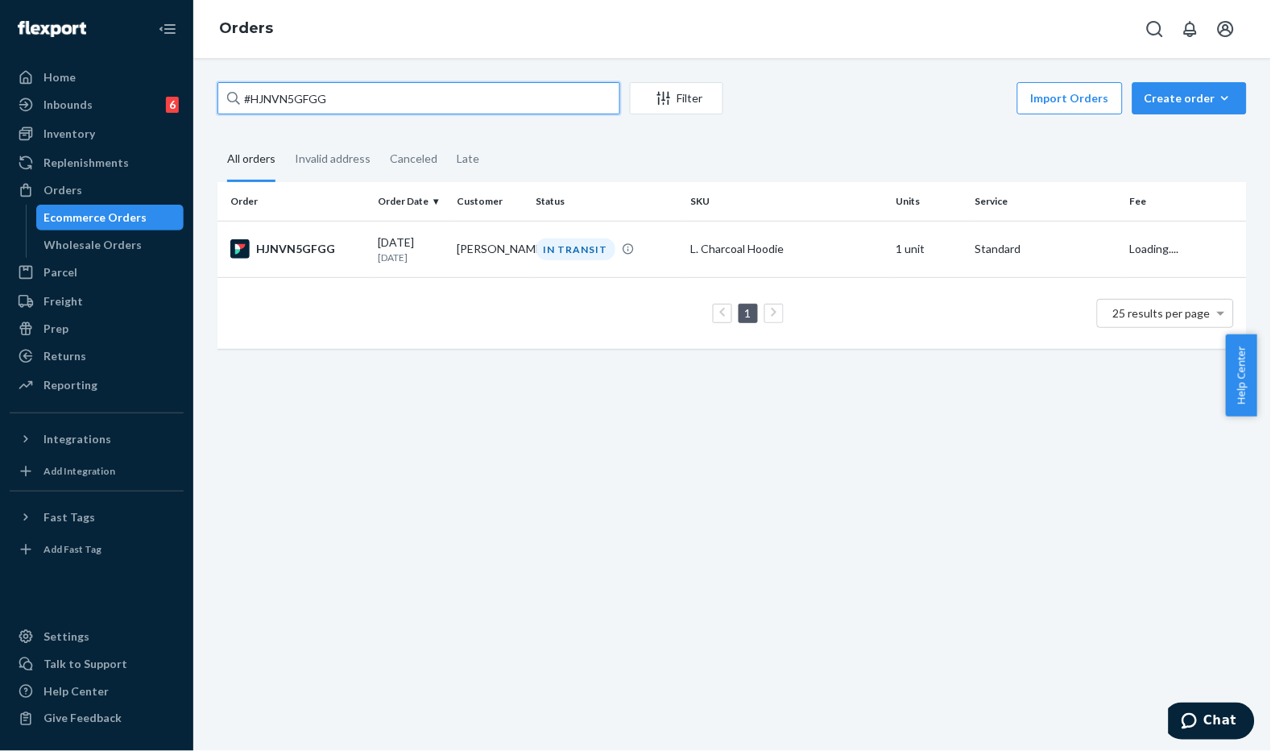
click at [342, 109] on input "#HJNVN5GFGG" at bounding box center [419, 98] width 403 height 32
paste input "253704027"
type input "#253704027"
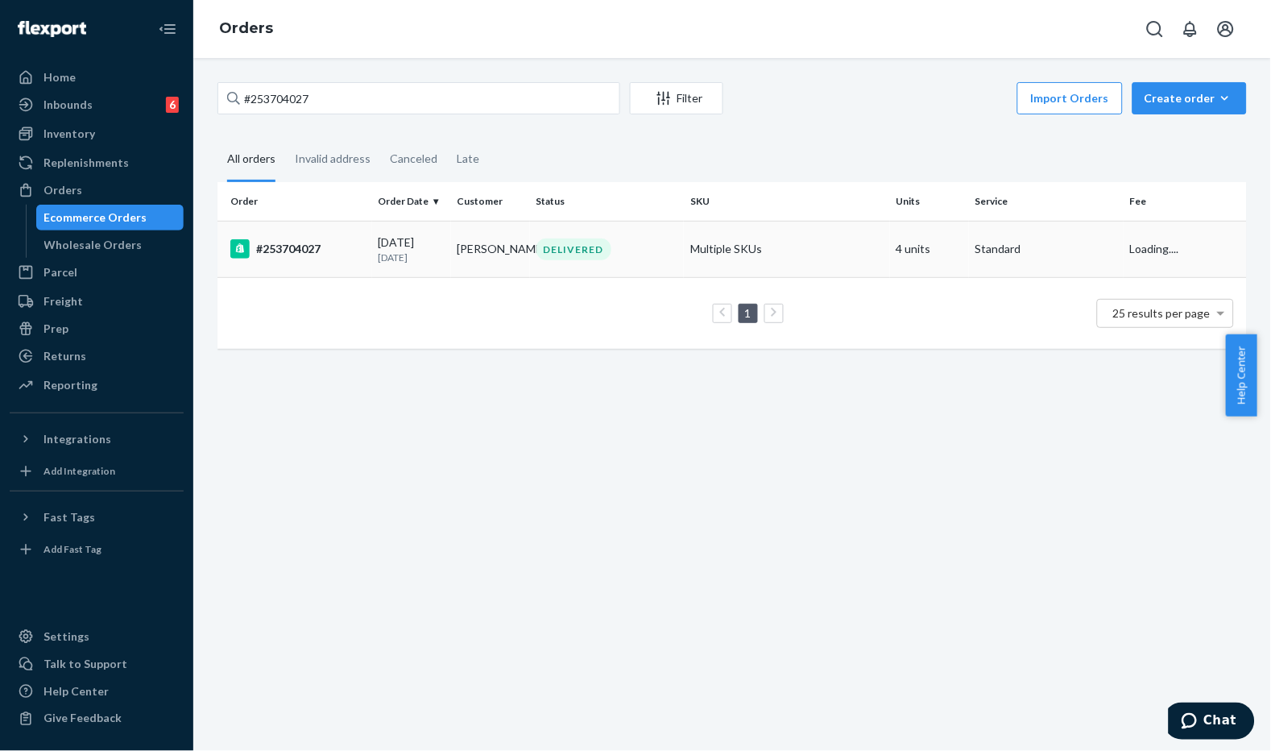
click at [391, 226] on td "[DATE] [DATE]" at bounding box center [411, 249] width 79 height 56
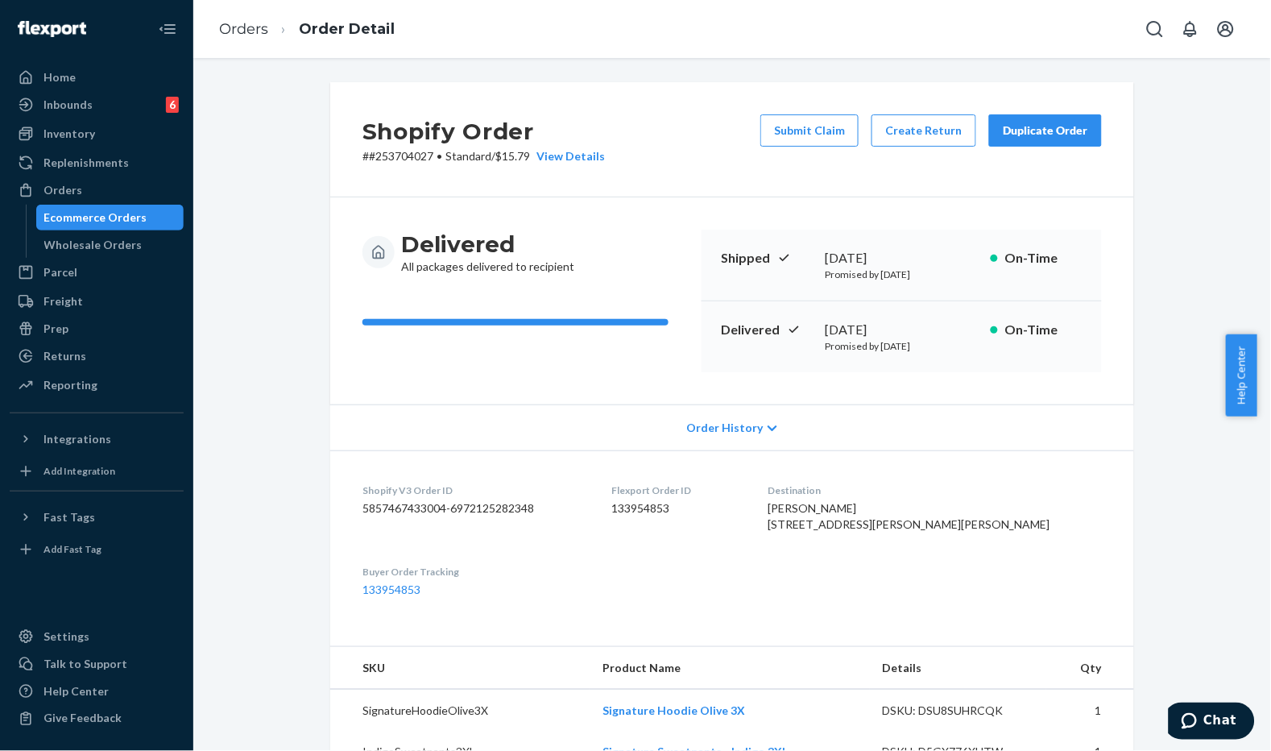
click at [730, 170] on div "Shopify Order # #253704027 • Standard / $15.79 View Details Submit Claim Create…" at bounding box center [732, 139] width 804 height 115
click at [919, 129] on button "Create Return" at bounding box center [924, 130] width 105 height 32
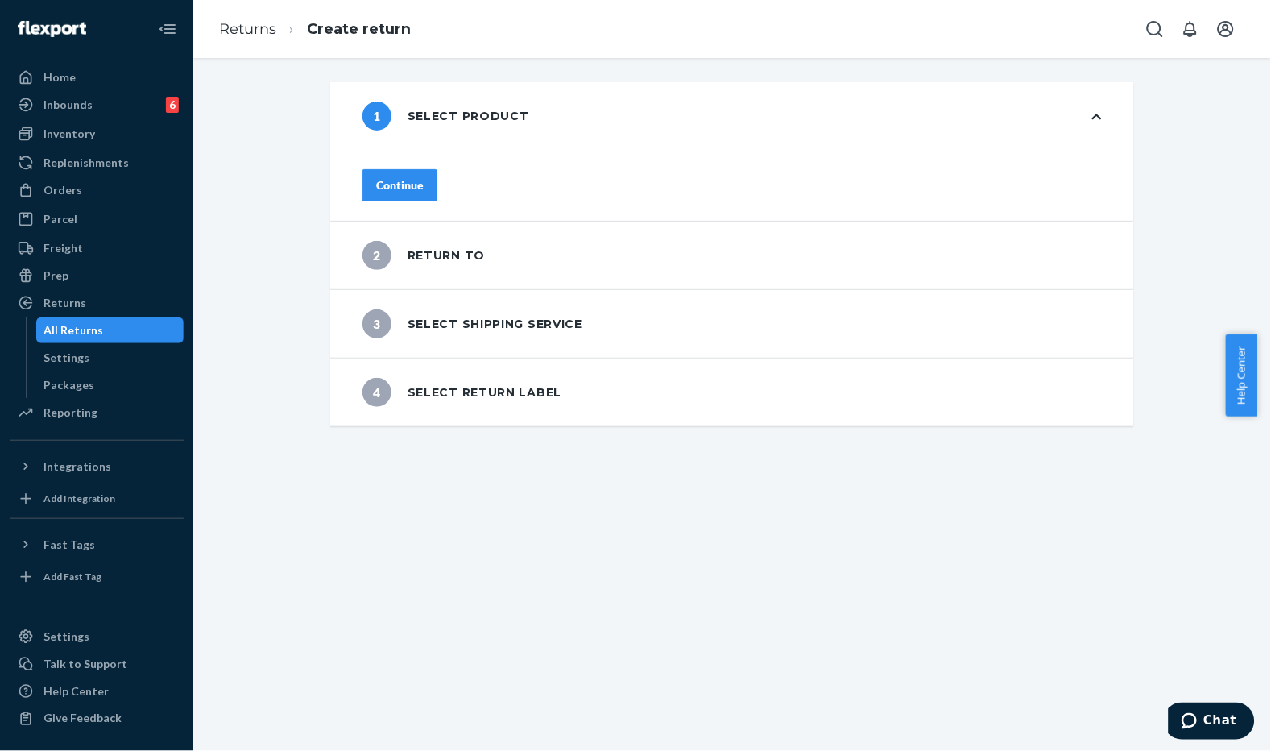
click at [438, 187] on button "Continue" at bounding box center [400, 185] width 75 height 32
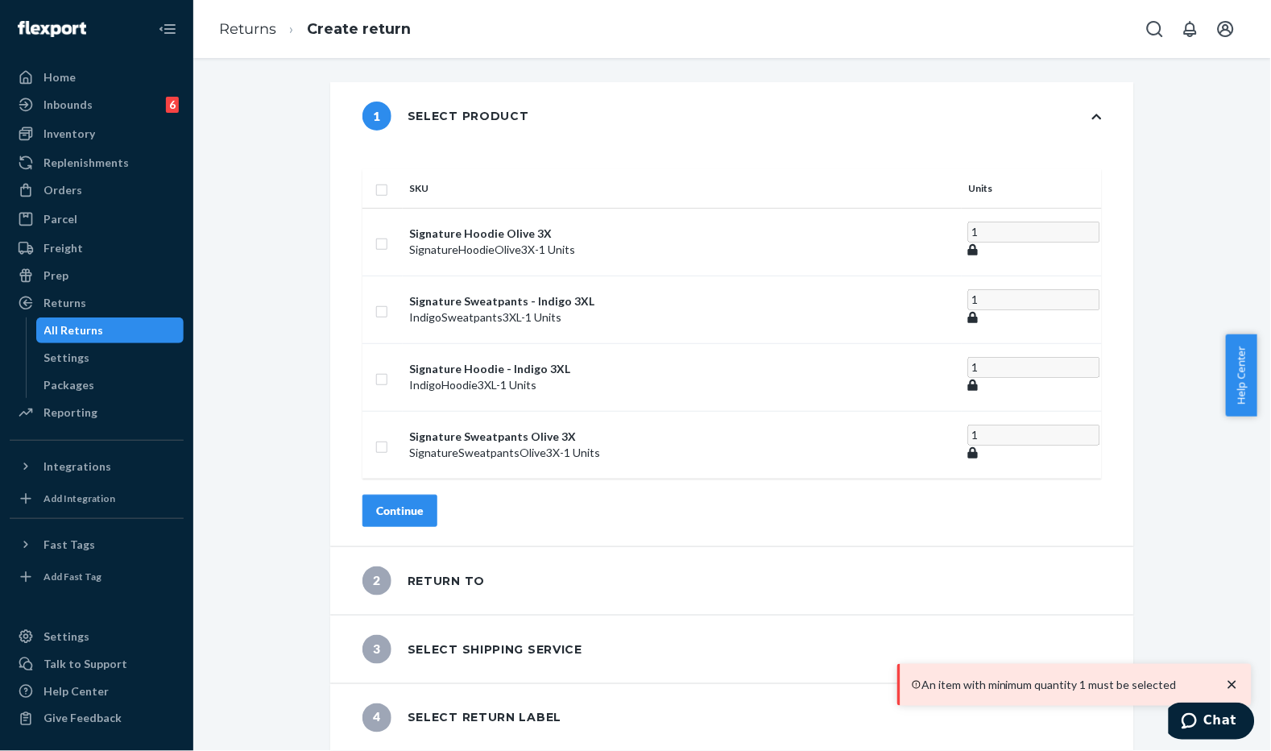
click at [403, 169] on th at bounding box center [383, 188] width 40 height 39
click at [388, 180] on input "checkbox" at bounding box center [381, 188] width 13 height 17
checkbox input "true"
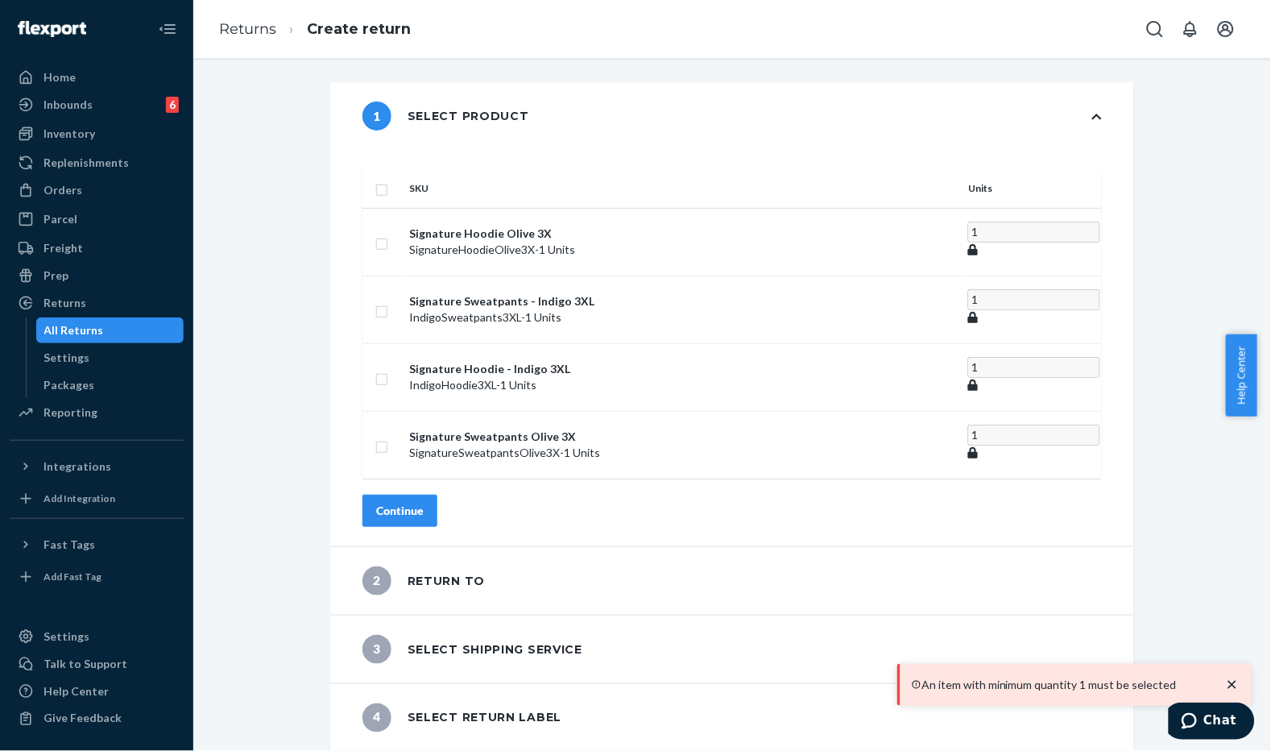
checkbox input "true"
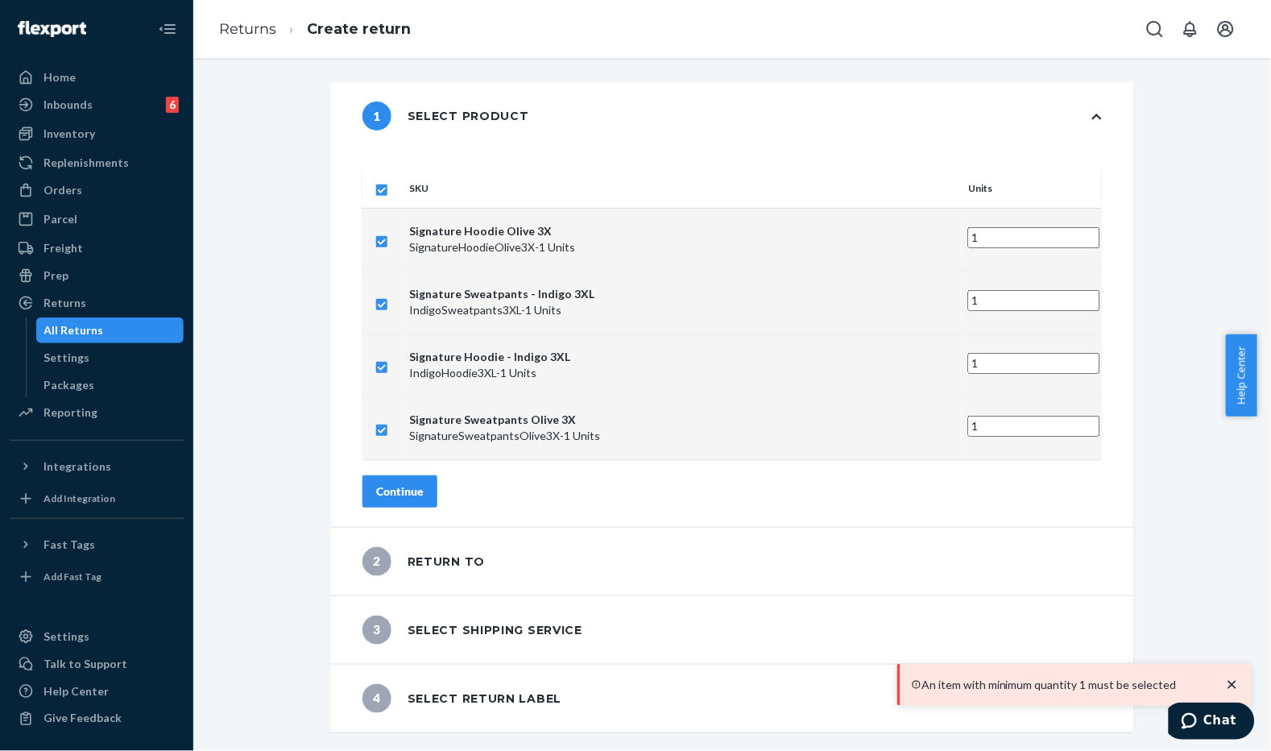
click at [424, 483] on div "Continue" at bounding box center [400, 491] width 48 height 16
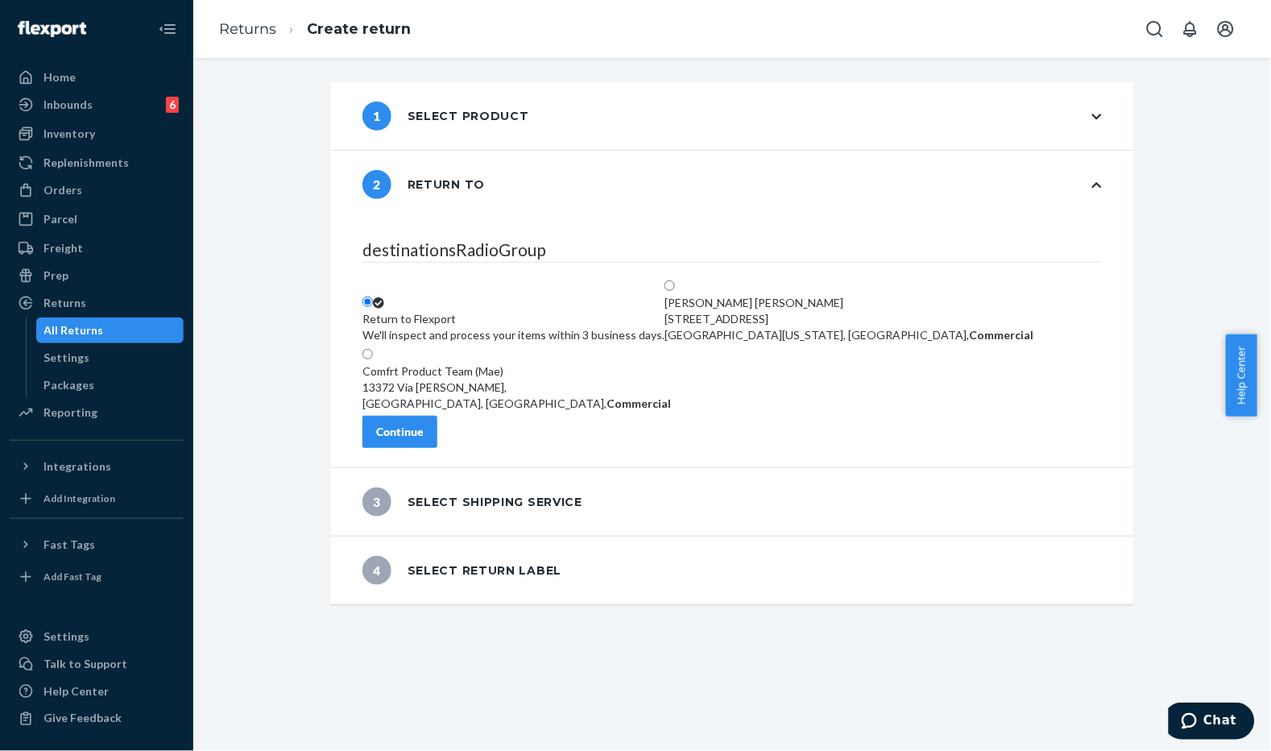
click at [424, 432] on div "Continue" at bounding box center [400, 432] width 48 height 16
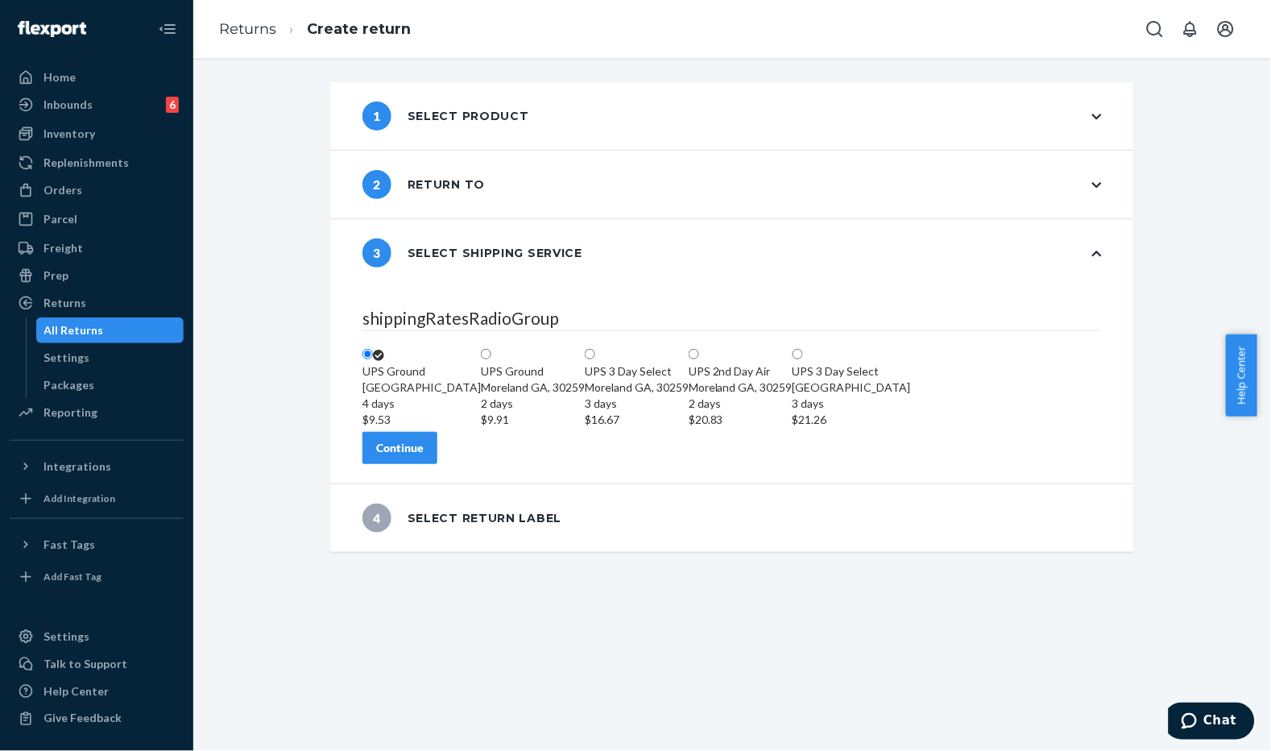
click at [424, 456] on div "Continue" at bounding box center [400, 448] width 48 height 16
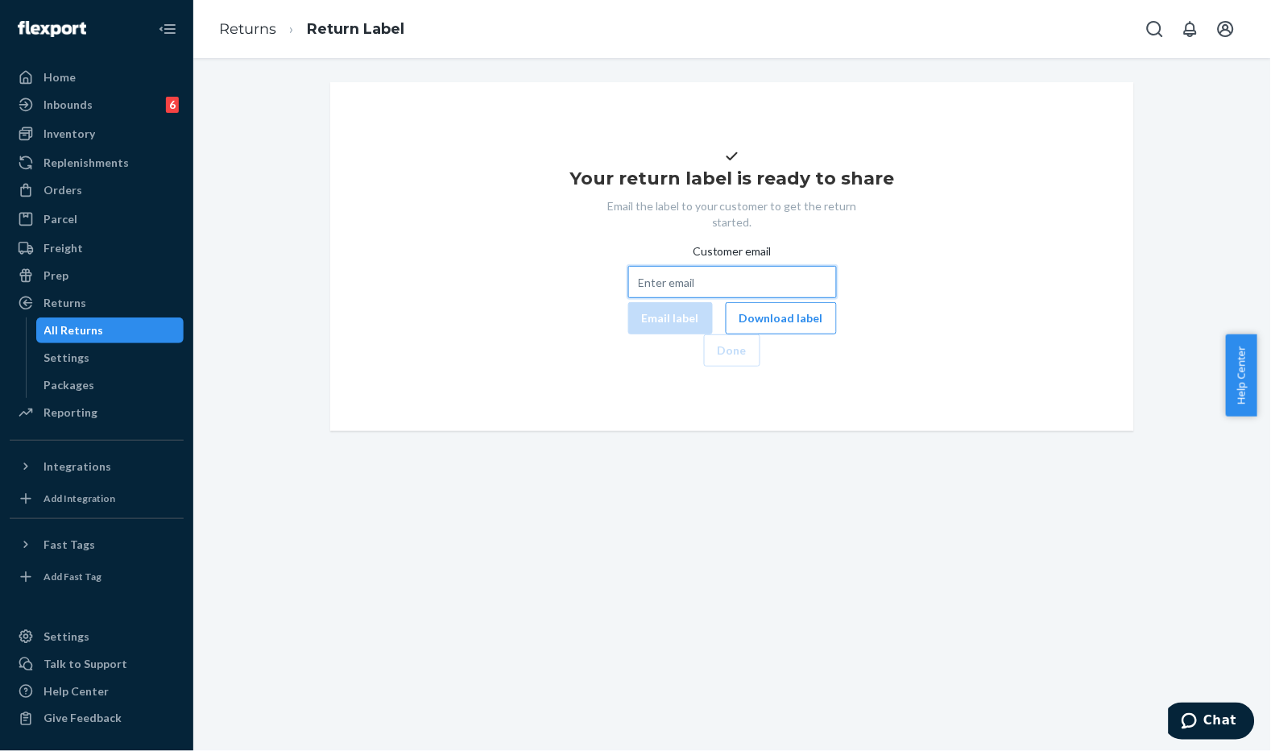
drag, startPoint x: 640, startPoint y: 320, endPoint x: 613, endPoint y: 321, distance: 26.6
click at [640, 298] on input "Customer email" at bounding box center [732, 282] width 209 height 32
paste input "#253704027"
type input "#253704027"
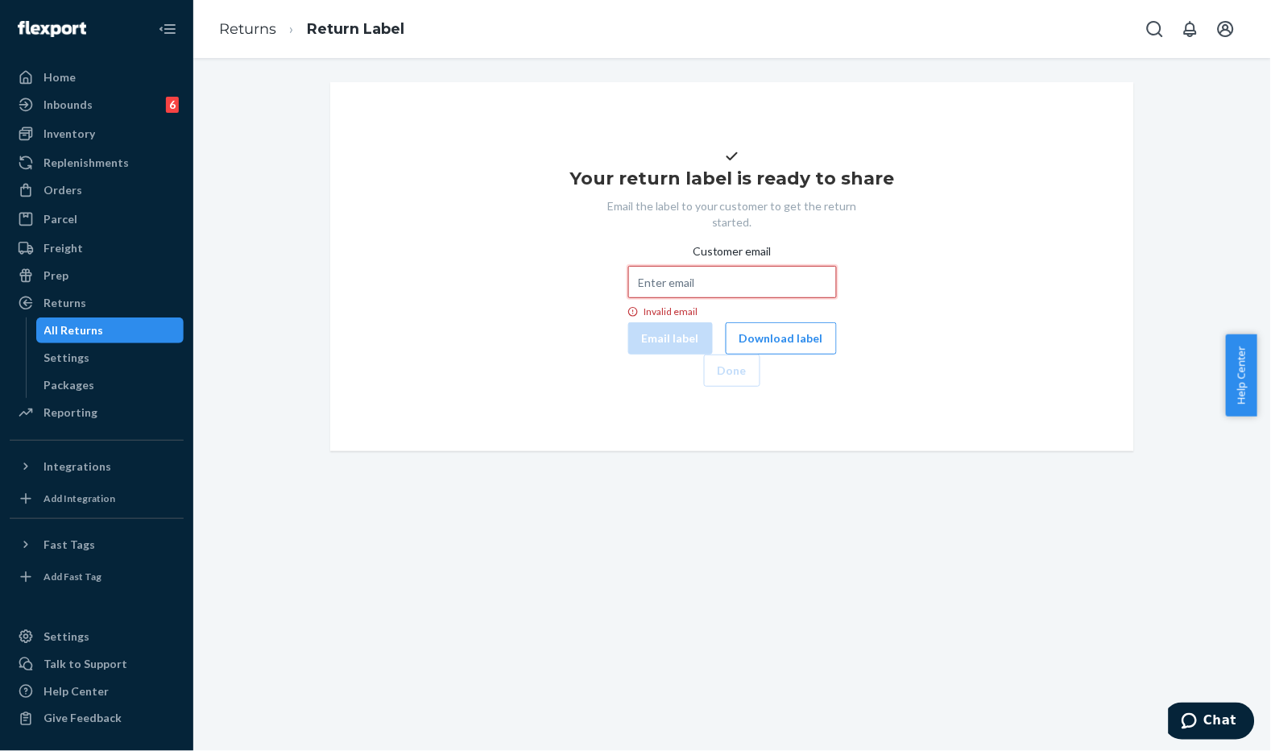
click at [643, 298] on input "Customer email Invalid email" at bounding box center [732, 282] width 209 height 32
paste input "[EMAIL_ADDRESS][DOMAIN_NAME]"
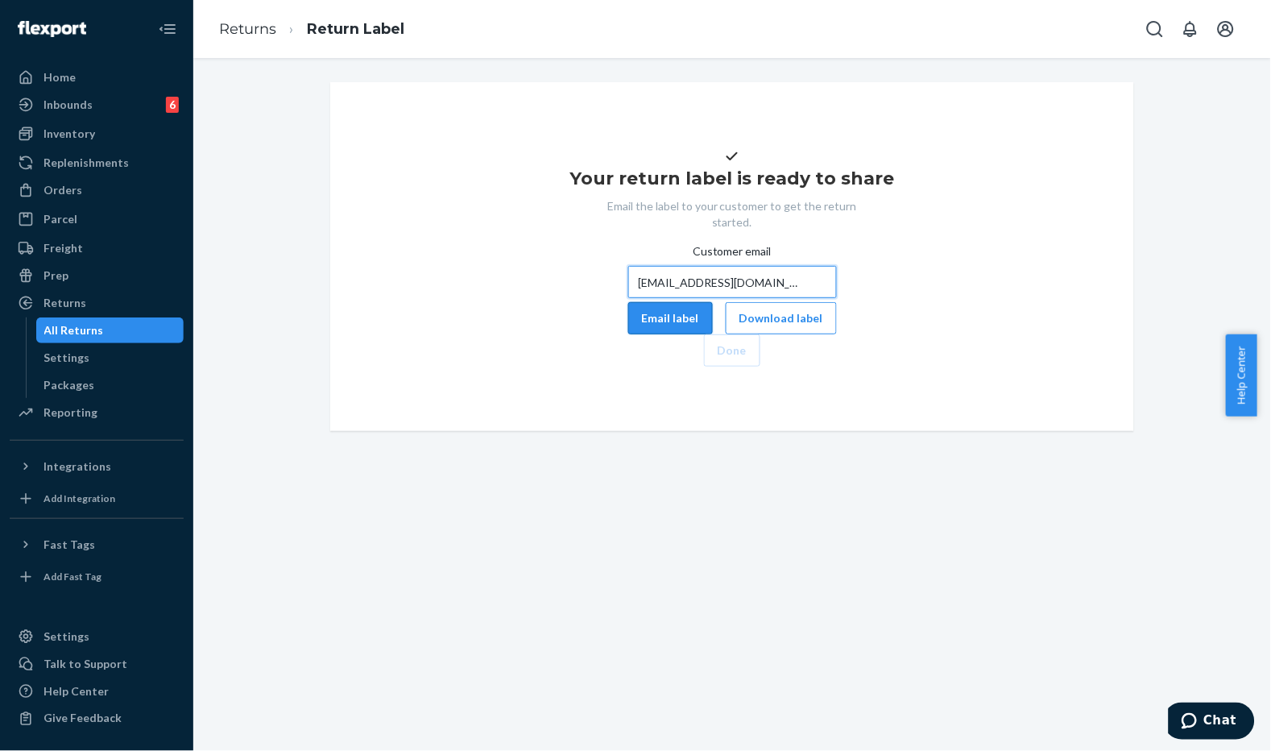
type input "[EMAIL_ADDRESS][DOMAIN_NAME]"
click at [628, 334] on button "Email label" at bounding box center [670, 318] width 85 height 32
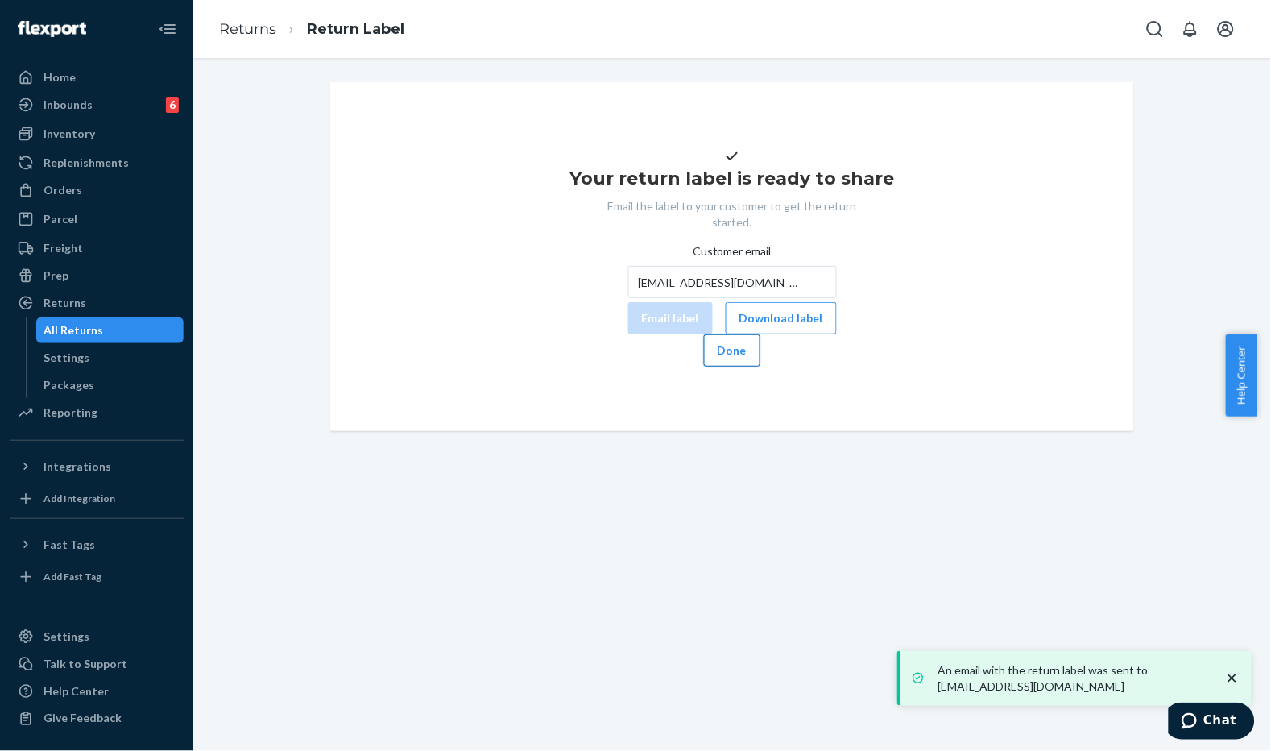
click at [761, 367] on button "Done" at bounding box center [732, 350] width 56 height 32
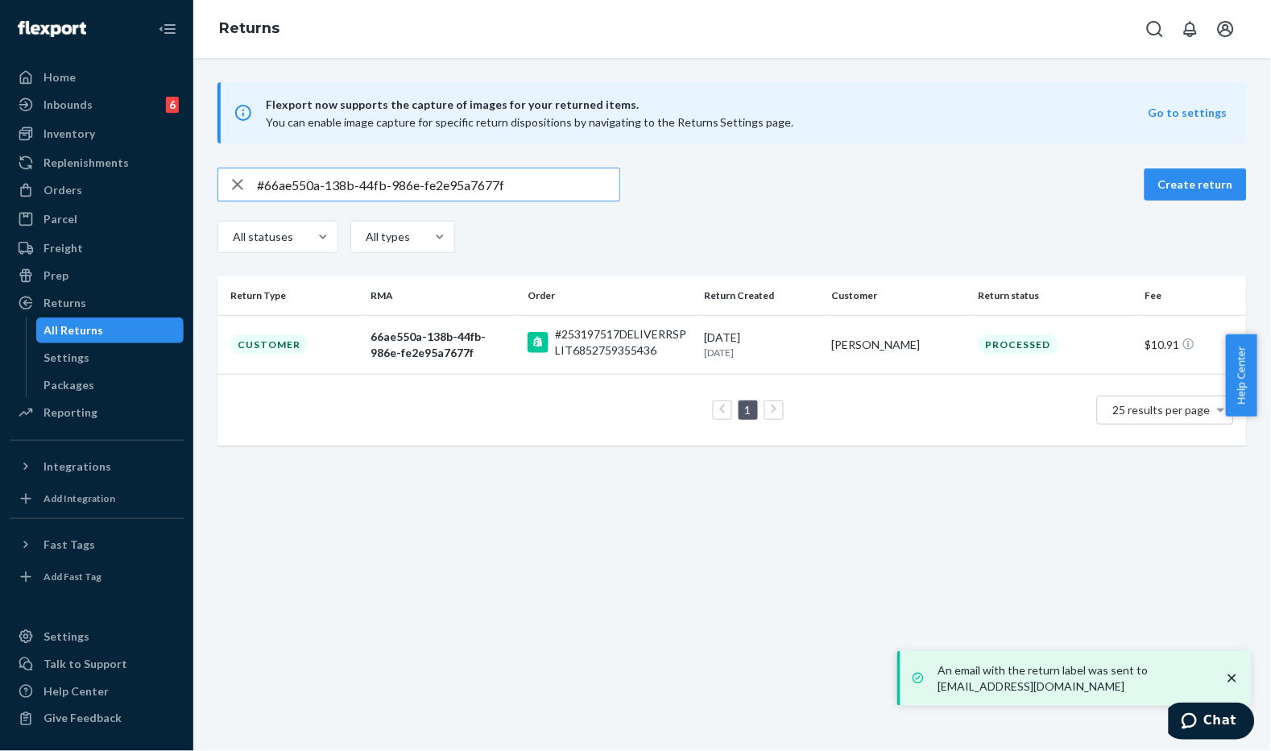
click at [579, 188] on input "#66ae550a-138b-44fb-986e-fe2e95a7677f" at bounding box center [438, 184] width 363 height 32
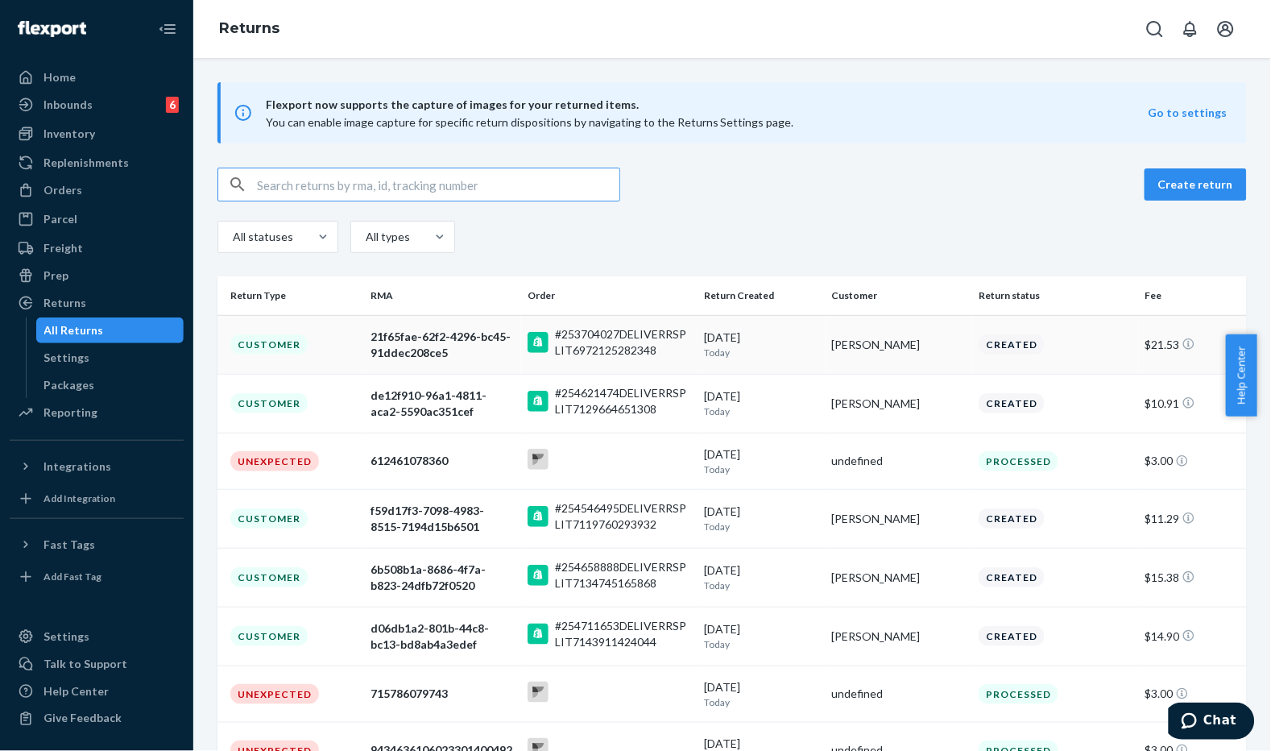
click at [643, 341] on div "#253704027DELIVERRSPLIT6972125282348" at bounding box center [623, 342] width 136 height 32
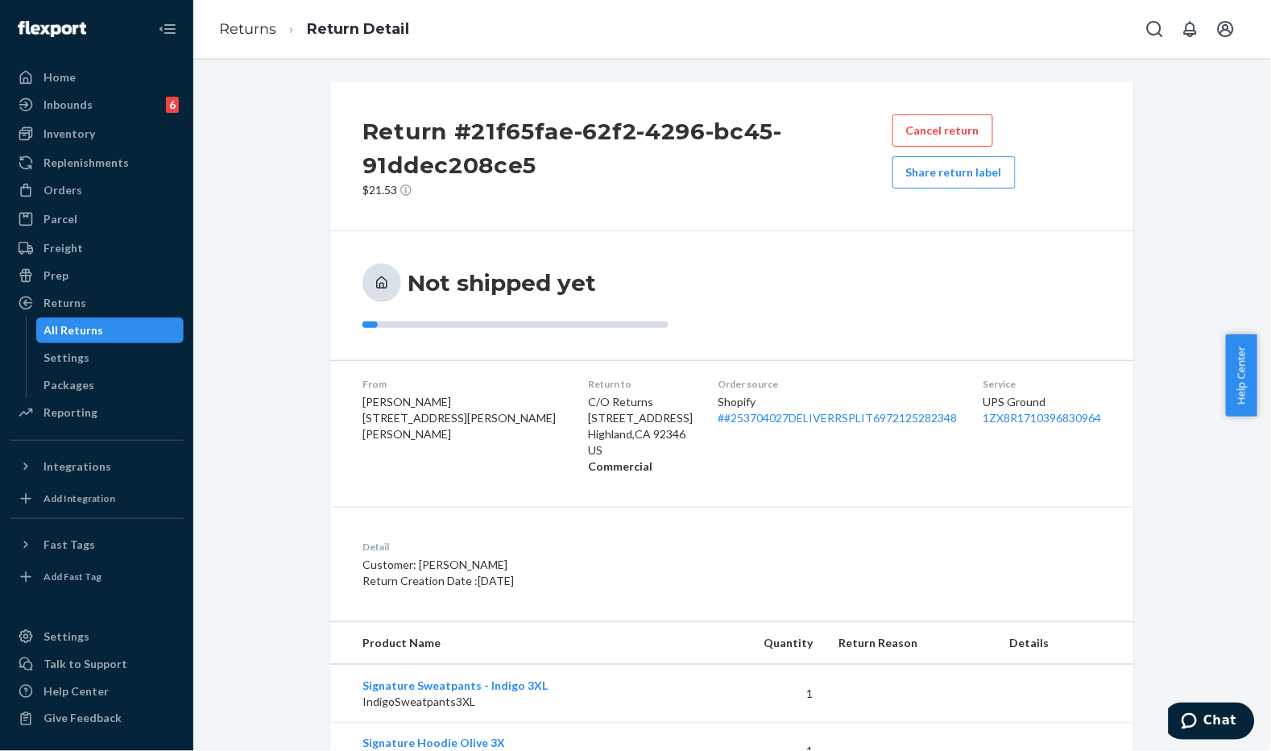
click at [651, 210] on div "Return #21f65fae-62f2-4296-bc45-91ddec208ce5 $21.53 Cancel return Share return …" at bounding box center [732, 156] width 804 height 149
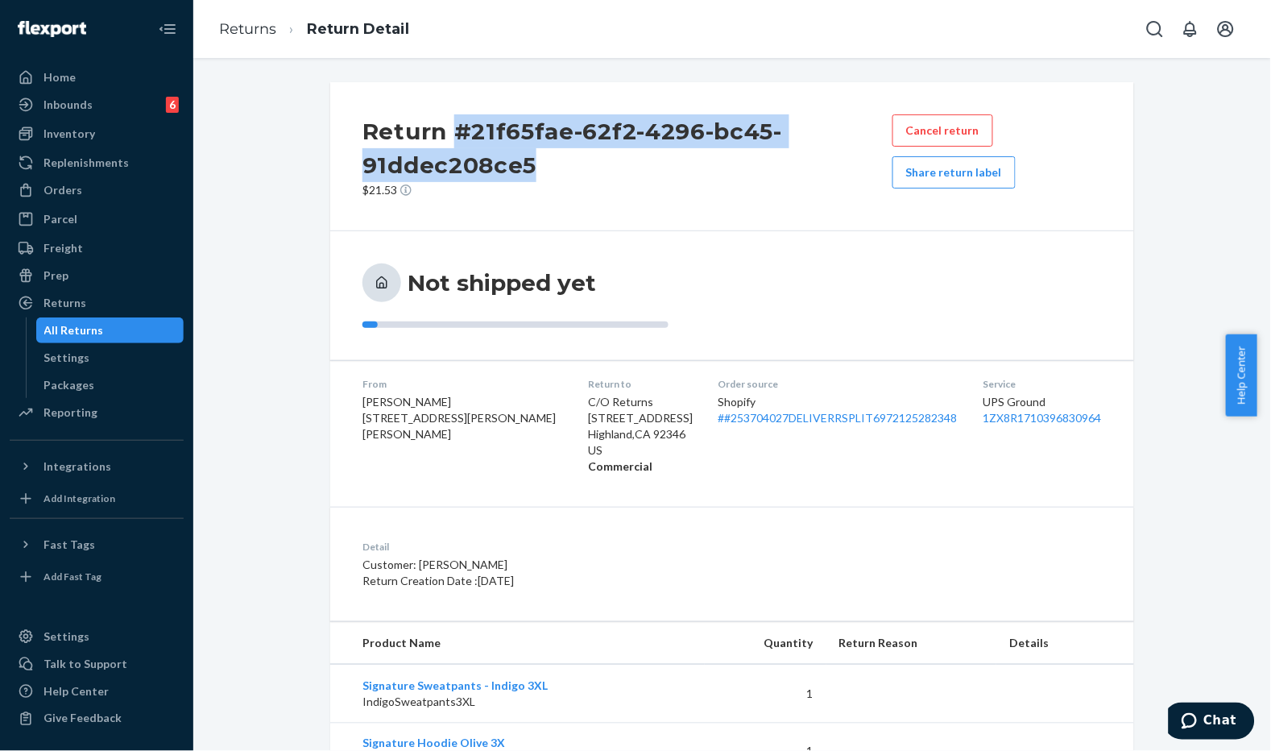
drag, startPoint x: 536, startPoint y: 157, endPoint x: 449, endPoint y: 127, distance: 92.0
click at [449, 127] on h2 "Return #21f65fae-62f2-4296-bc45-91ddec208ce5" at bounding box center [628, 148] width 530 height 68
copy h2 "#21f65fae-62f2-4296-bc45-91ddec208ce5"
